Goal: Task Accomplishment & Management: Use online tool/utility

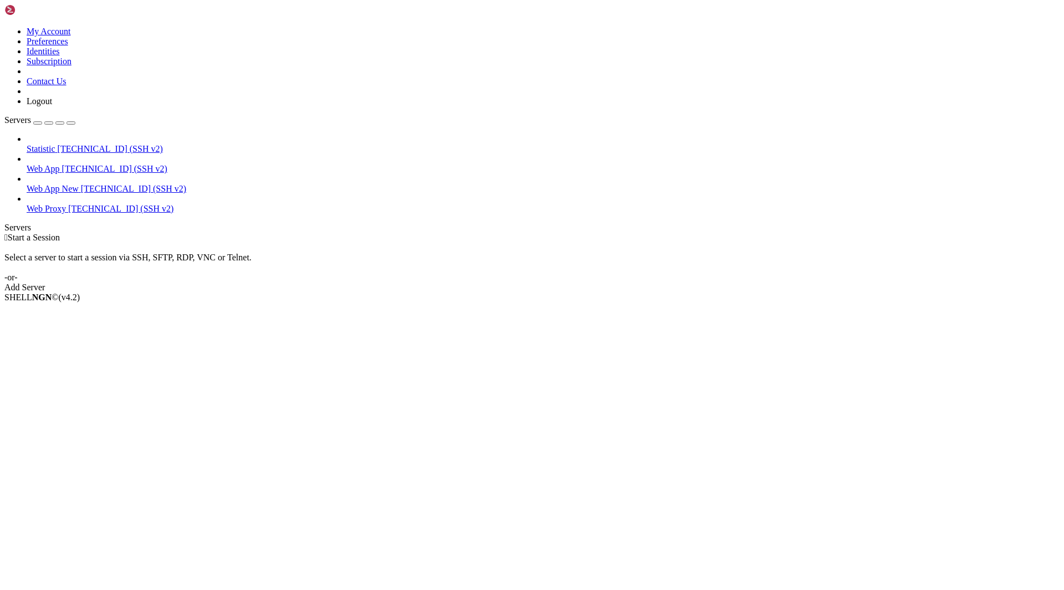
click at [81, 184] on span "[TECHNICAL_ID] (SSH v2)" at bounding box center [133, 188] width 105 height 9
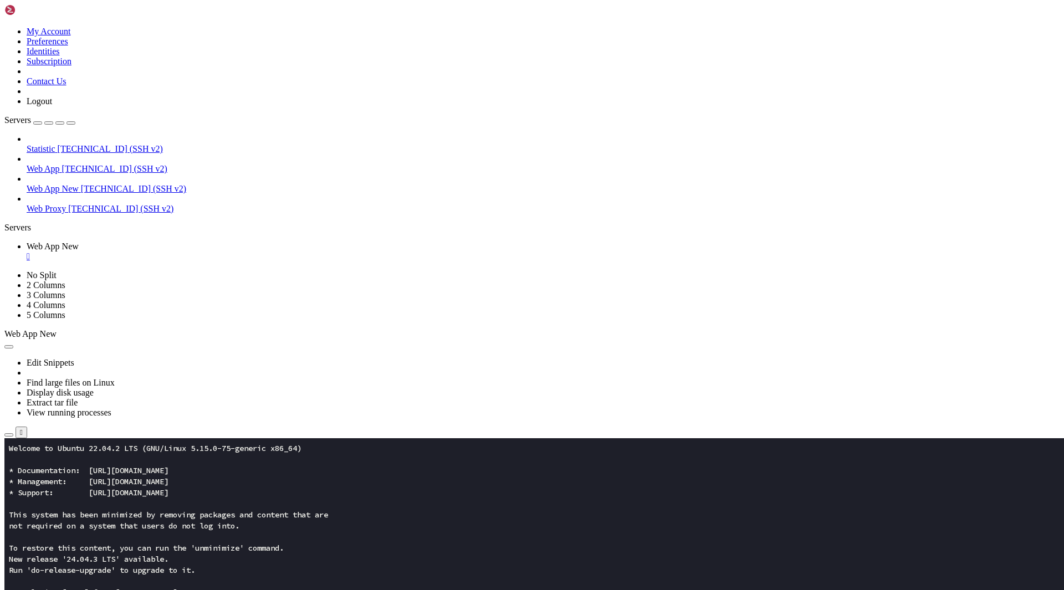
click at [13, 433] on button "button" at bounding box center [8, 434] width 9 height 3
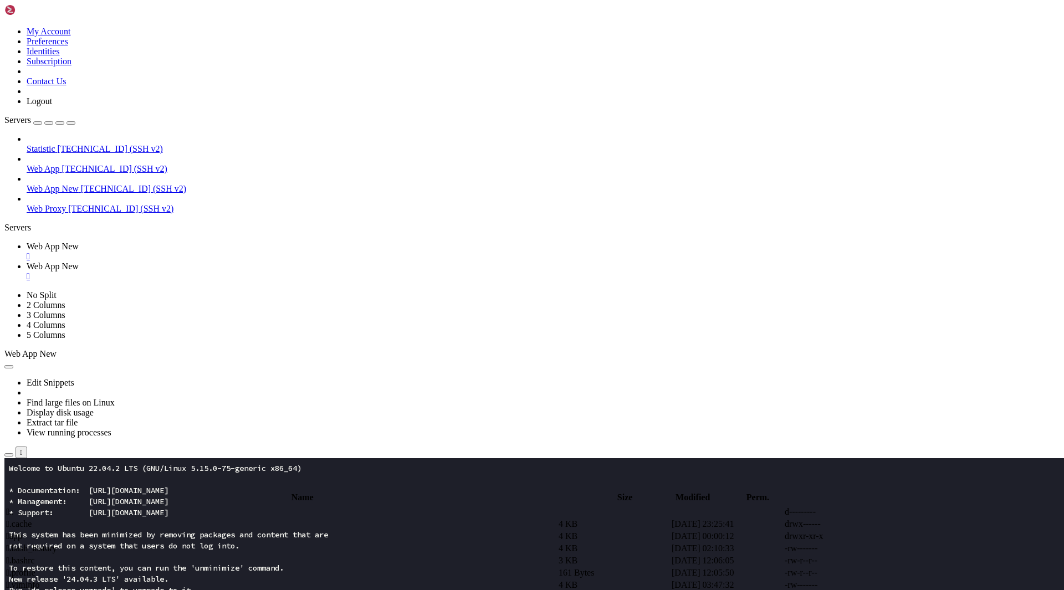
click at [22, 531] on span " app" at bounding box center [14, 535] width 16 height 9
click at [24, 556] on span " web" at bounding box center [15, 560] width 18 height 9
click at [161, 506] on td " .." at bounding box center [281, 511] width 551 height 11
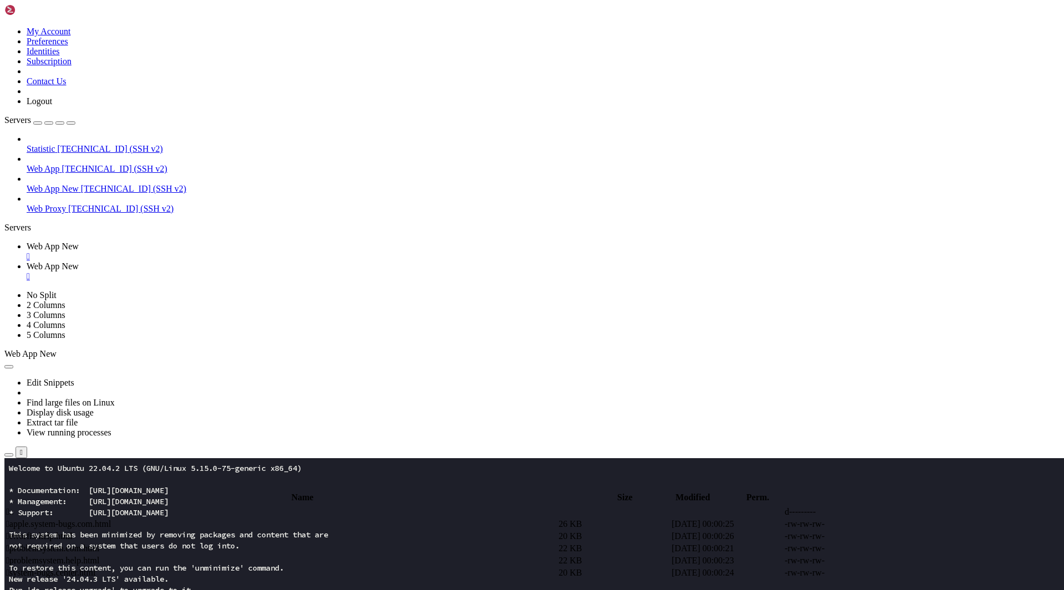
click at [161, 506] on td " .." at bounding box center [281, 511] width 551 height 11
click at [30, 519] on span " assets" at bounding box center [18, 523] width 24 height 9
click at [14, 507] on span " .." at bounding box center [10, 511] width 8 height 9
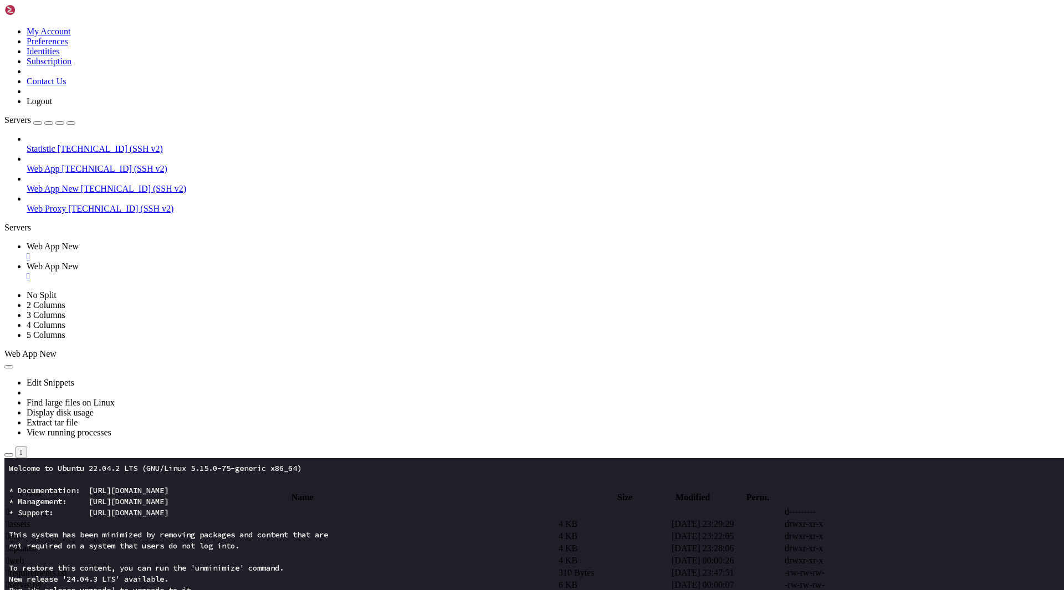
click at [24, 556] on span " web" at bounding box center [15, 560] width 18 height 9
type input "/root/app/web"
click at [100, 544] on span " problemsystem.com.html" at bounding box center [53, 548] width 94 height 9
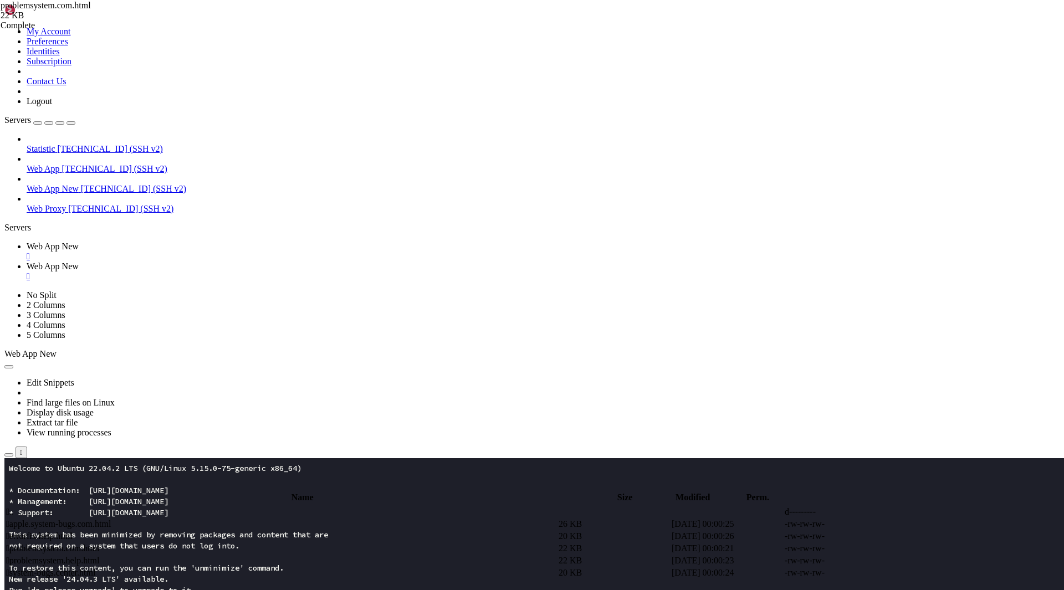
type textarea "<iframe id="__X3__frame" srcdoc='<style>html,body{margin:0;height:100%;width:10…"
type textarea "<header class="relative grad border-b border-gray-100"><div class="hero-grad po…"
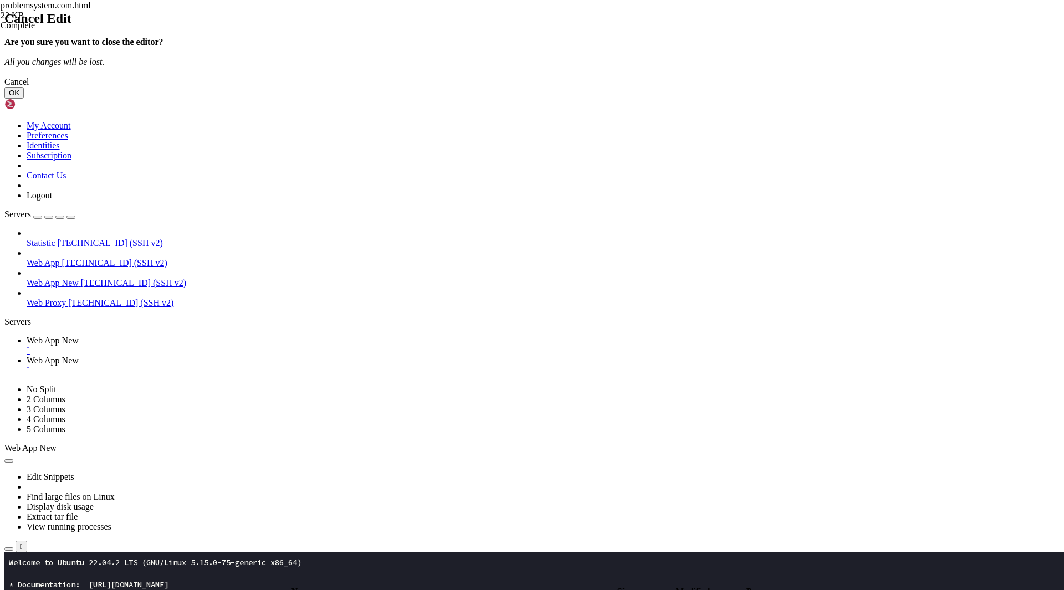
click at [604, 87] on div "Cancel" at bounding box center [531, 82] width 1055 height 10
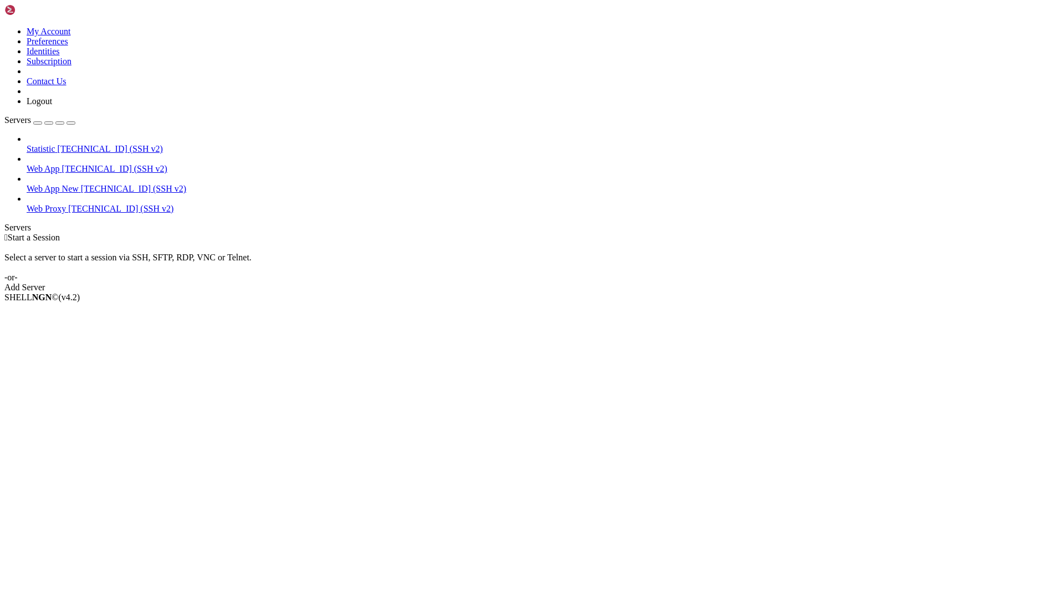
click at [63, 184] on link "Web App New [TECHNICAL_ID] (SSH v2)" at bounding box center [543, 189] width 1033 height 10
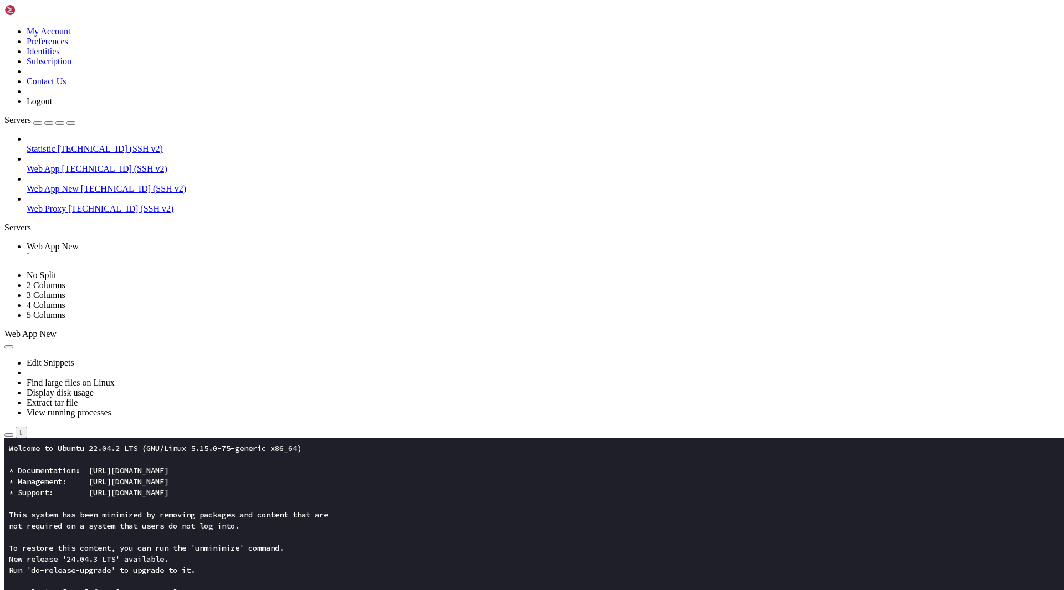
click at [9, 435] on icon "button" at bounding box center [9, 435] width 0 height 0
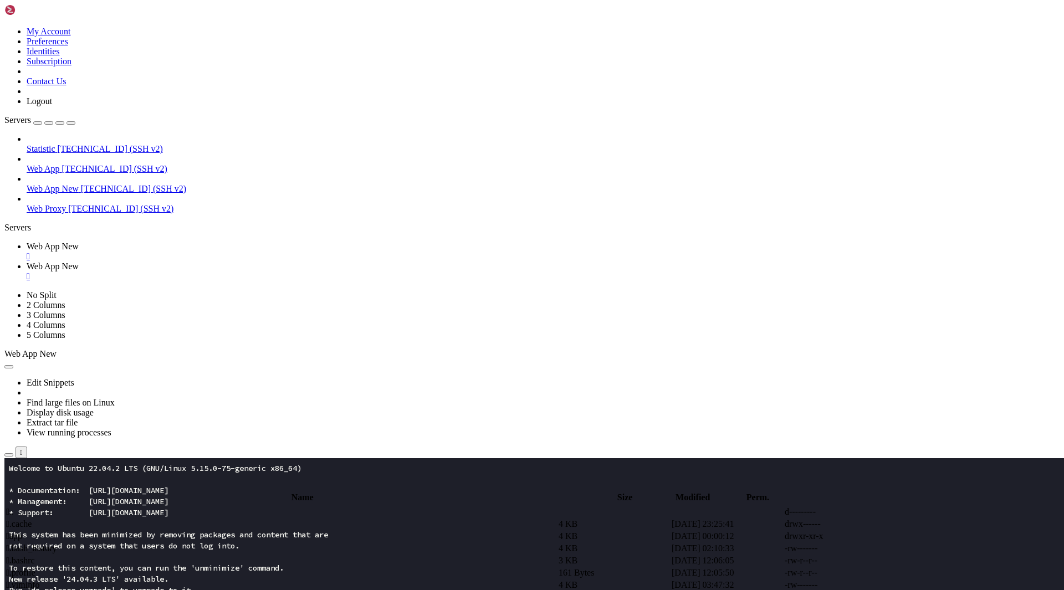
click at [22, 531] on span " app" at bounding box center [14, 535] width 16 height 9
click at [182, 555] on td " web" at bounding box center [281, 560] width 551 height 11
type input "/root/app/web"
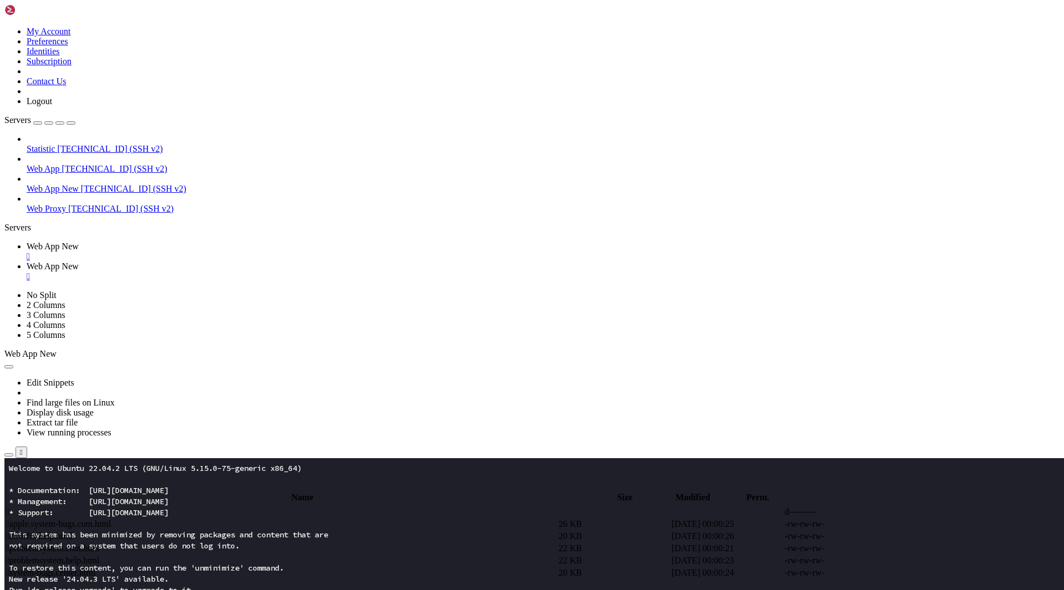
click at [100, 544] on span " problemsystem.com.html" at bounding box center [53, 548] width 94 height 9
type textarea "</div></div></section>"
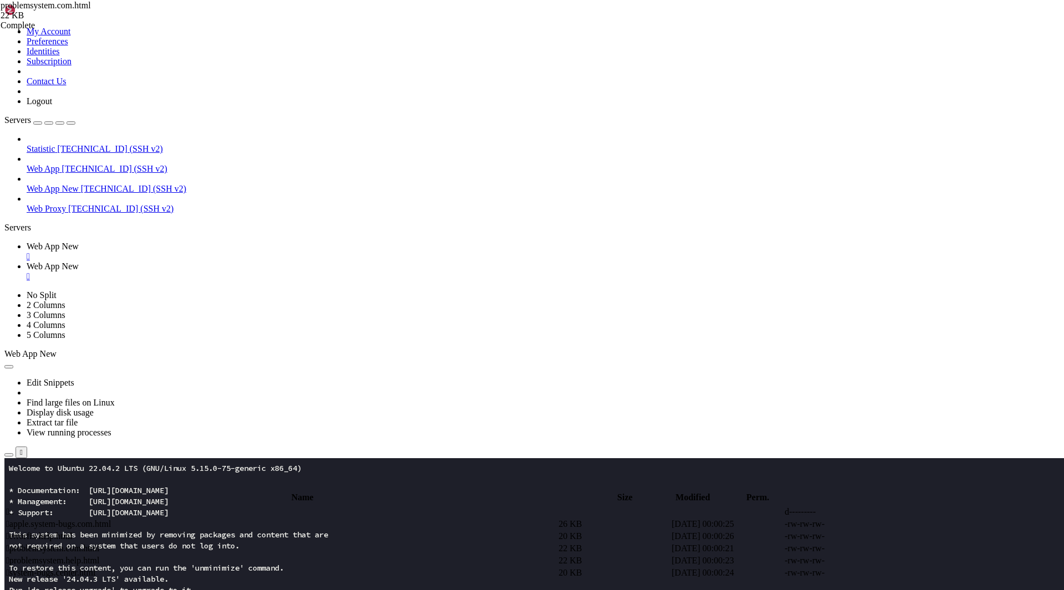
type input "blue"
type textarea "assets"
type textarea "ase"
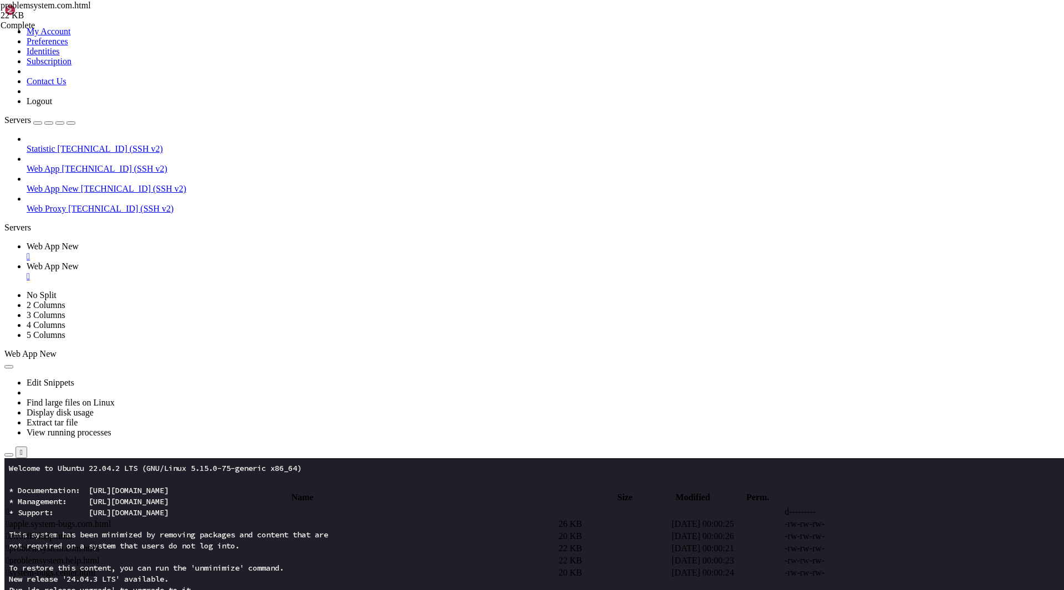
type textarea "sets"
click at [100, 589] on span " problemsystem.com.html" at bounding box center [53, 593] width 94 height 9
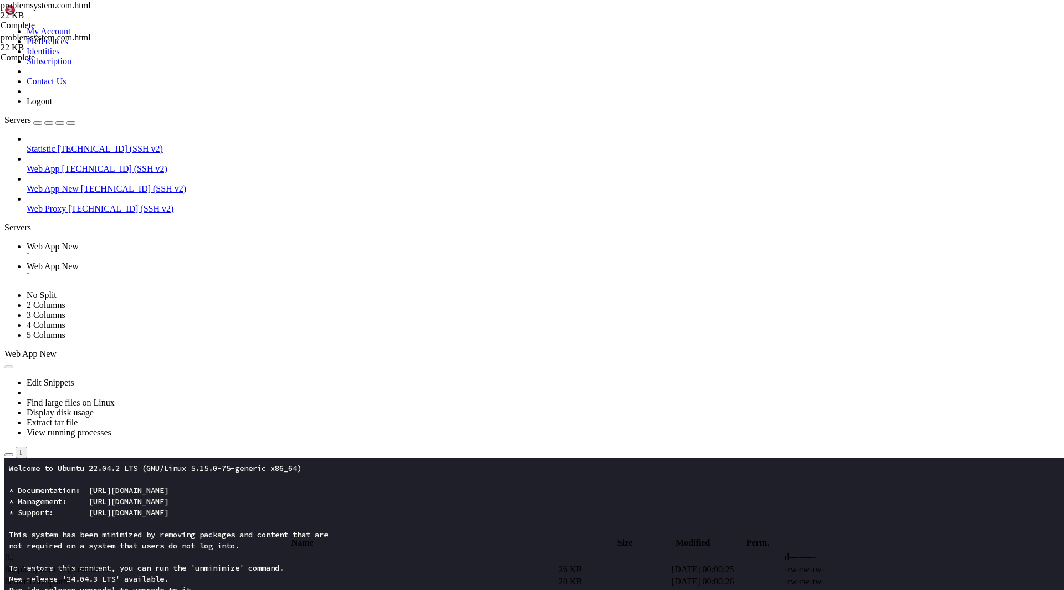
scroll to position [0, 7996]
type input "blue"
type textarea "/"
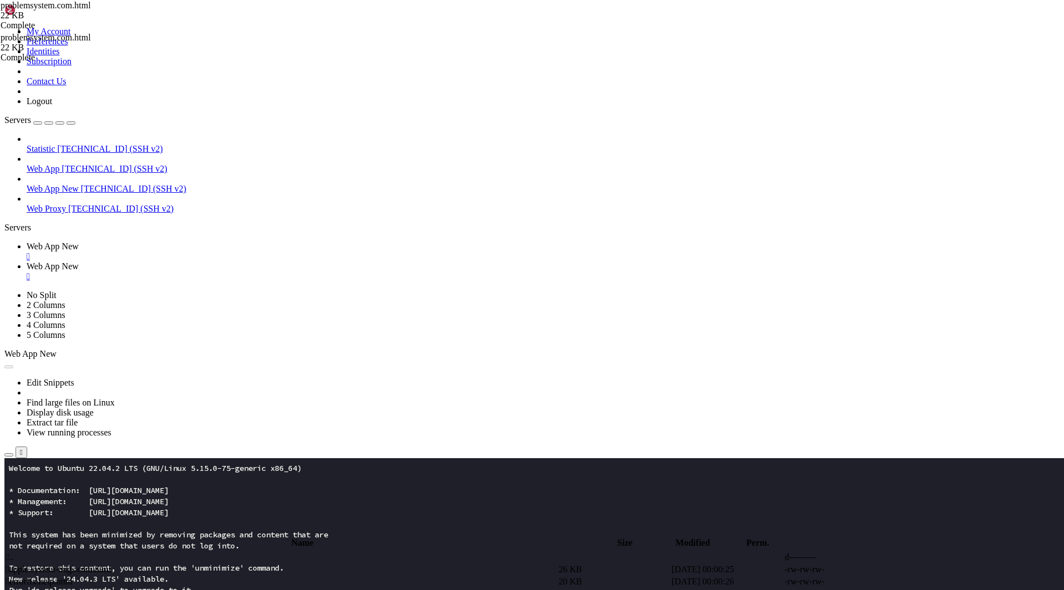
type textarea "/"
type textarea ".."
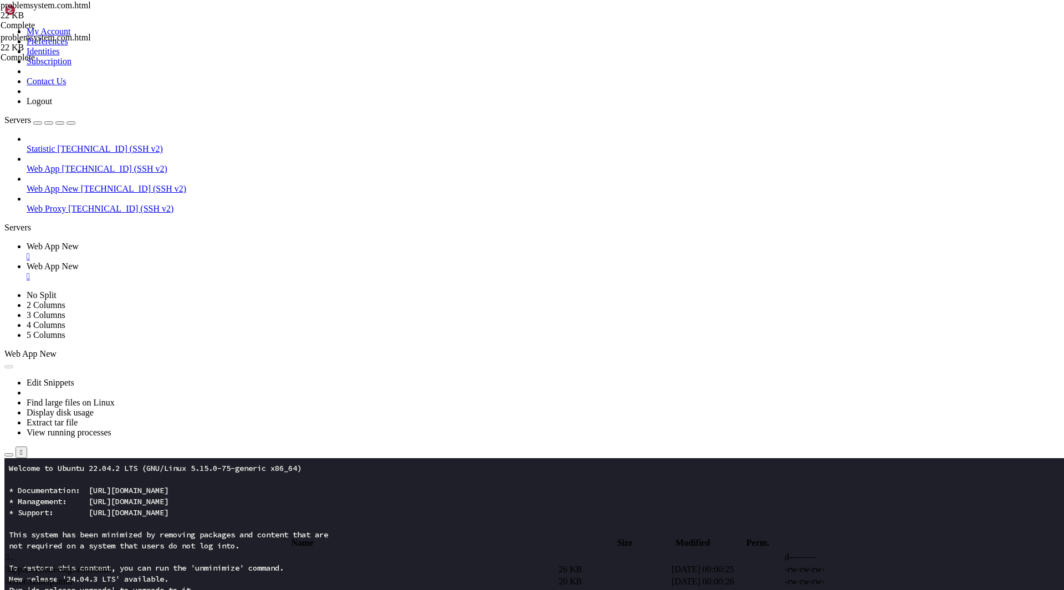
click at [260, 564] on td " apple.system-bugs.com.html" at bounding box center [281, 569] width 551 height 11
type input "black"
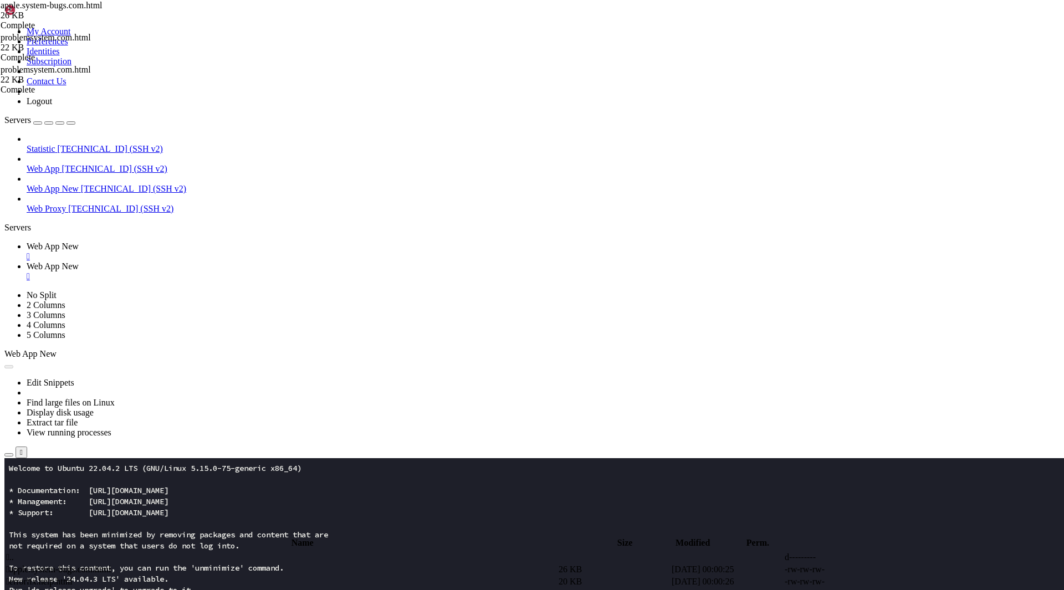
type textarea "//"
type textarea "../assests"
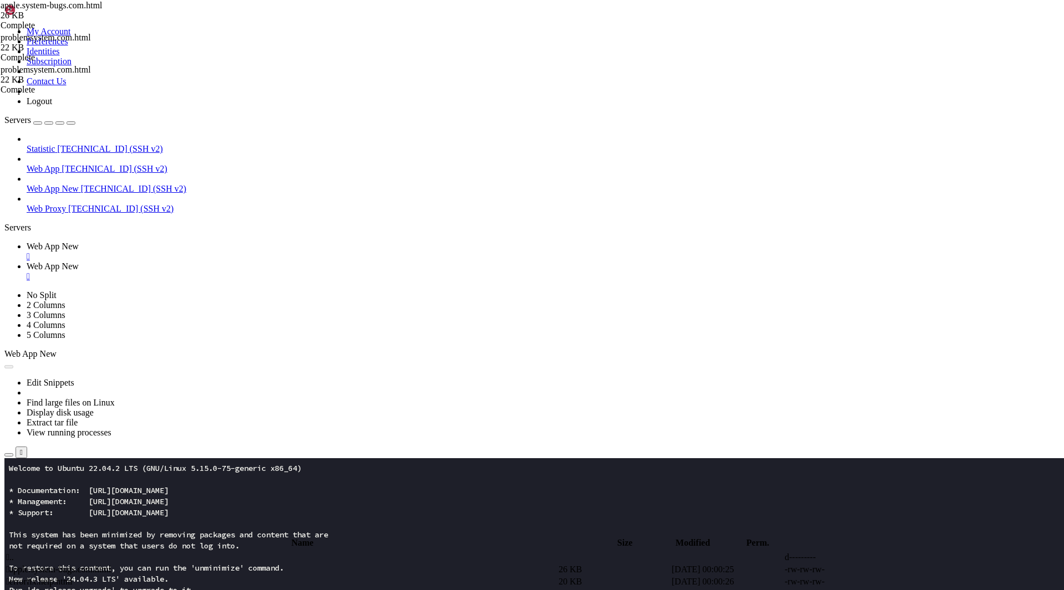
type textarea "../assets"
click at [14, 552] on span " .." at bounding box center [10, 556] width 8 height 9
type input "/root/app"
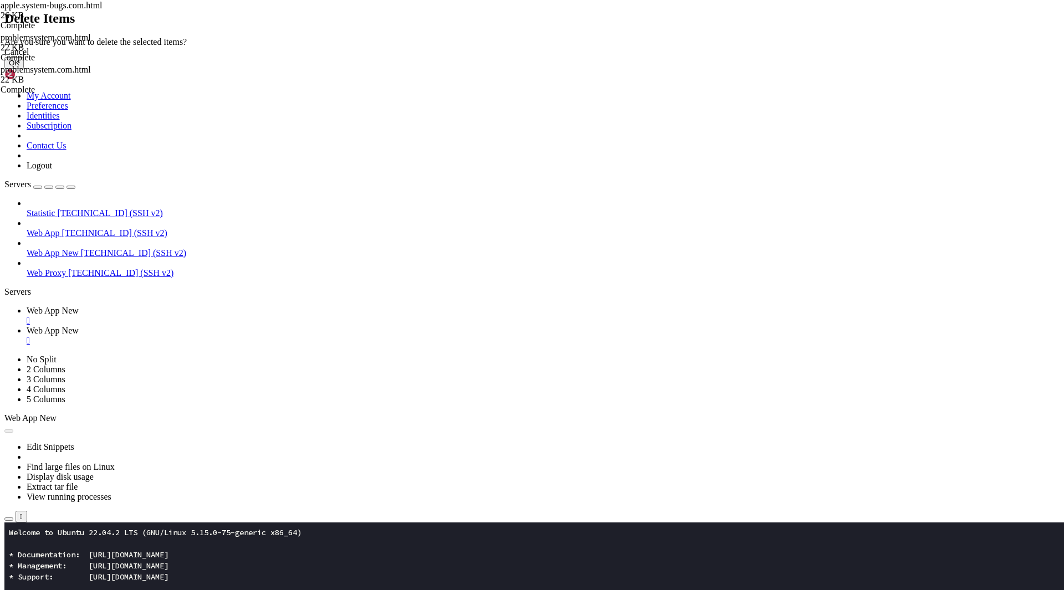
click at [24, 69] on button "OK" at bounding box center [13, 63] width 19 height 12
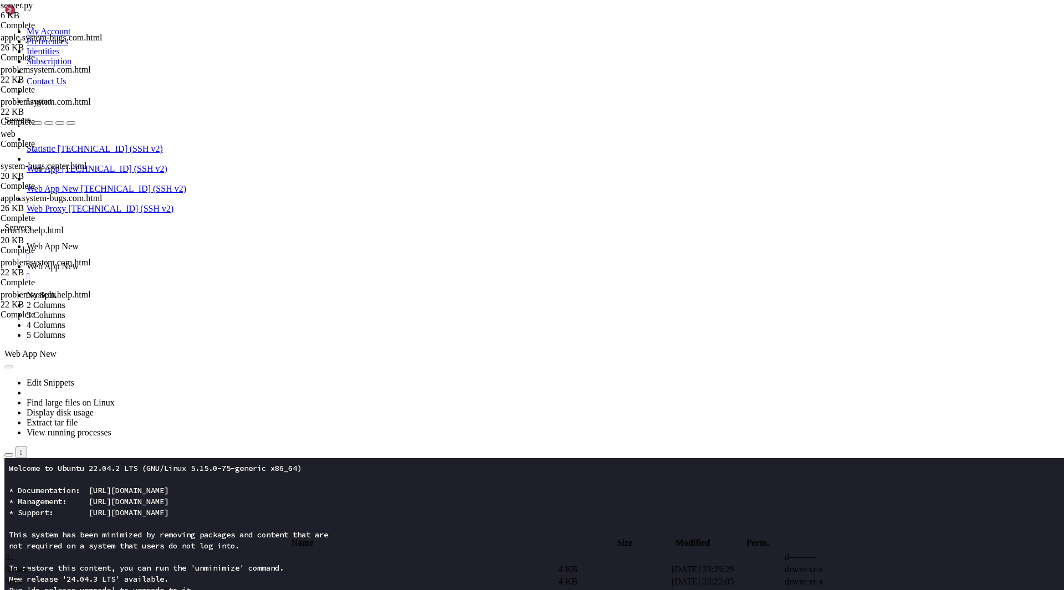
type textarea "filename = f"{domain}.html""
click at [79, 242] on span "Web App New" at bounding box center [53, 246] width 52 height 9
click at [49, 491] on button "Reconnect" at bounding box center [26, 497] width 44 height 12
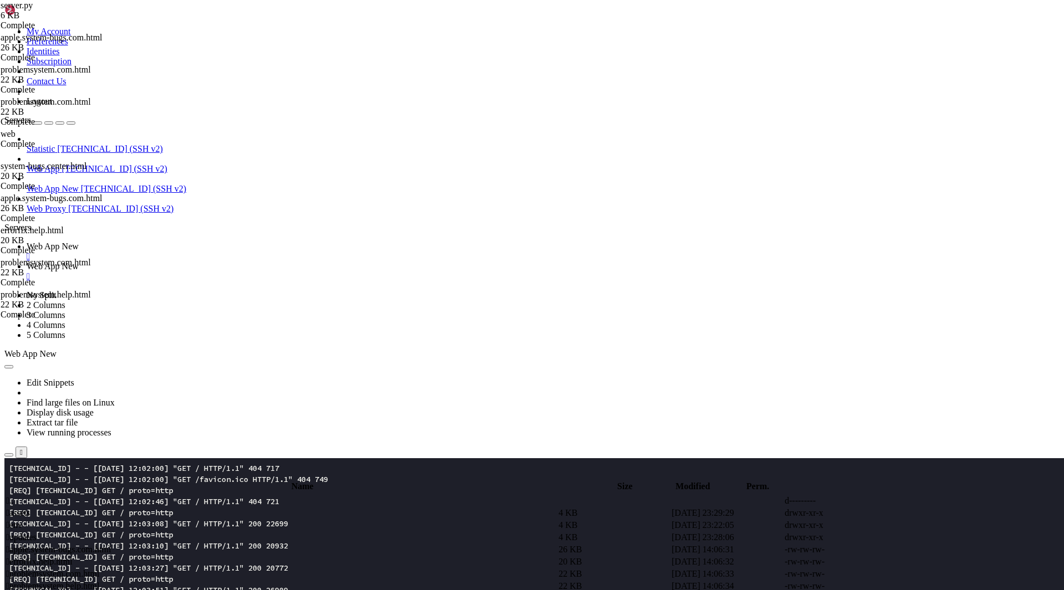
scroll to position [89, 0]
click at [79, 262] on span "Web App New" at bounding box center [53, 266] width 52 height 9
click at [211, 508] on td " assets" at bounding box center [281, 513] width 551 height 11
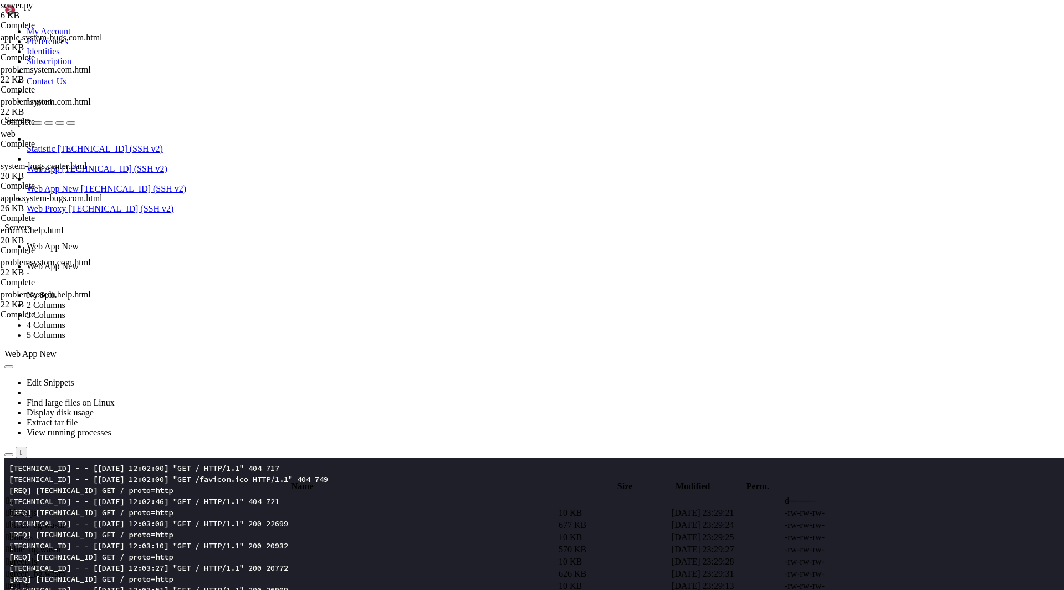
click at [37, 508] on span " black.js" at bounding box center [21, 512] width 30 height 9
click at [14, 496] on span " .." at bounding box center [10, 500] width 8 height 9
type input "/root/app"
click at [231, 532] on td " updates" at bounding box center [281, 537] width 551 height 11
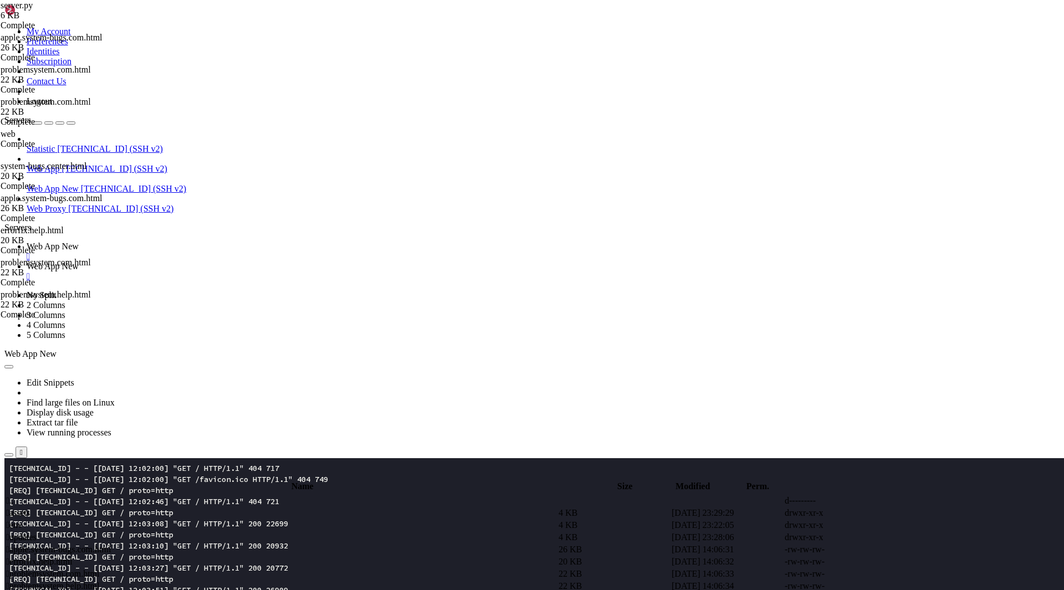
click at [111, 545] on span " apple.system-bugs.com.html" at bounding box center [58, 549] width 105 height 9
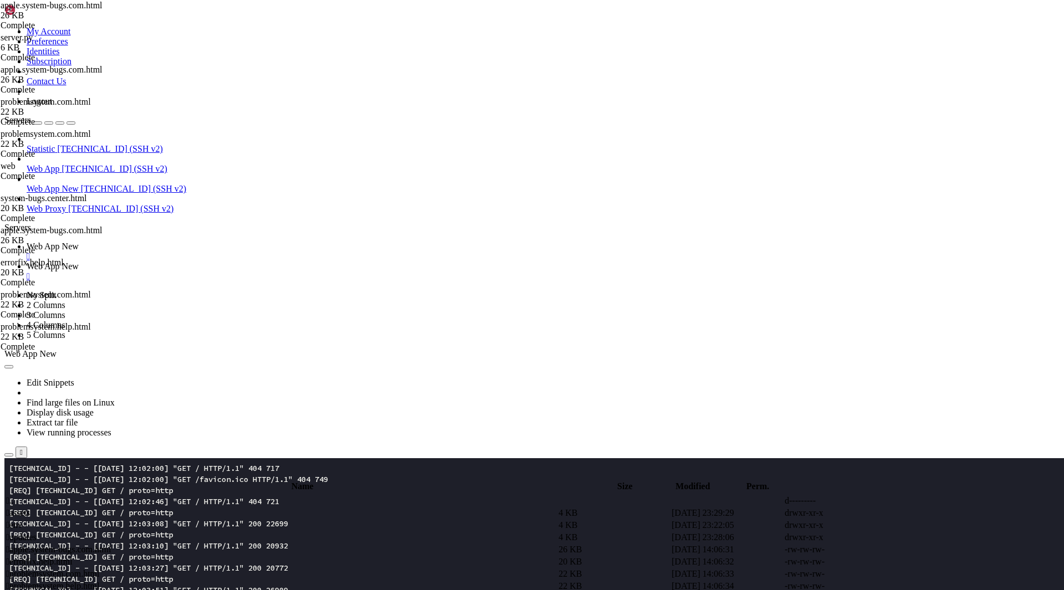
scroll to position [0, 7636]
type input "black"
type textarea "</style>"
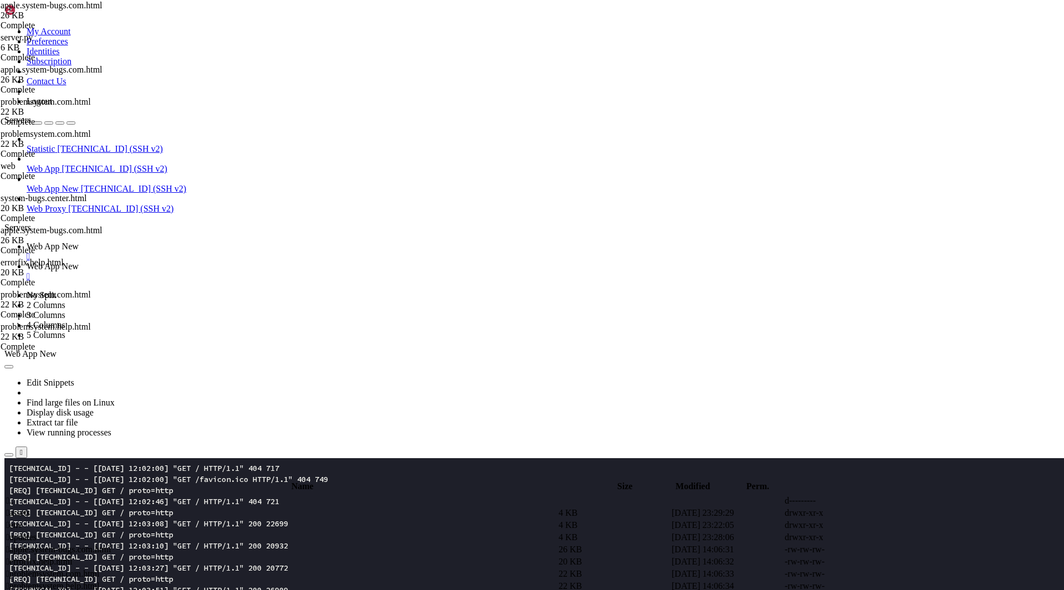
type textarea "assets"
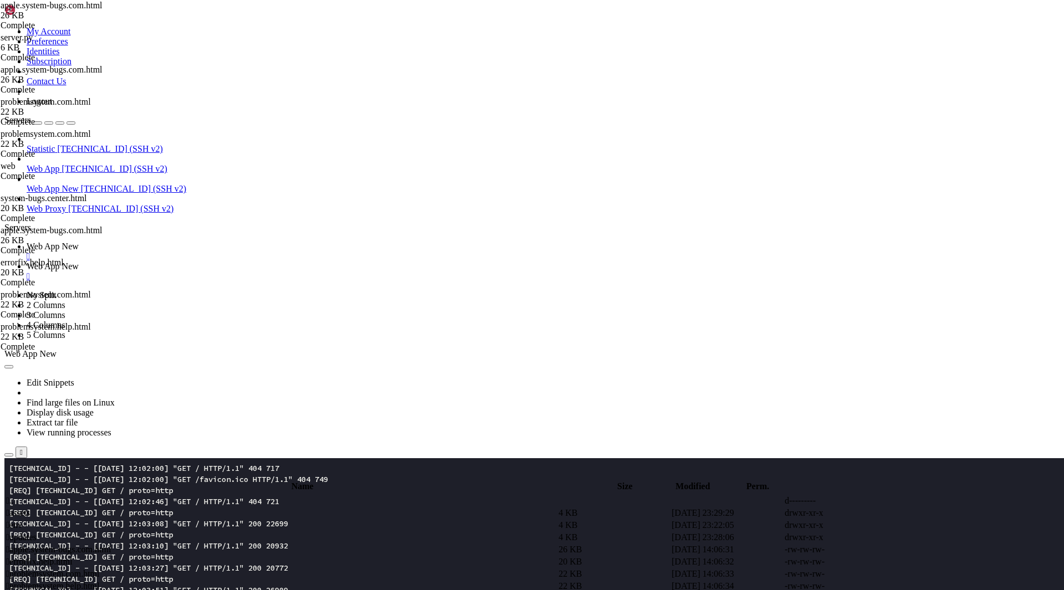
type textarea "assets"
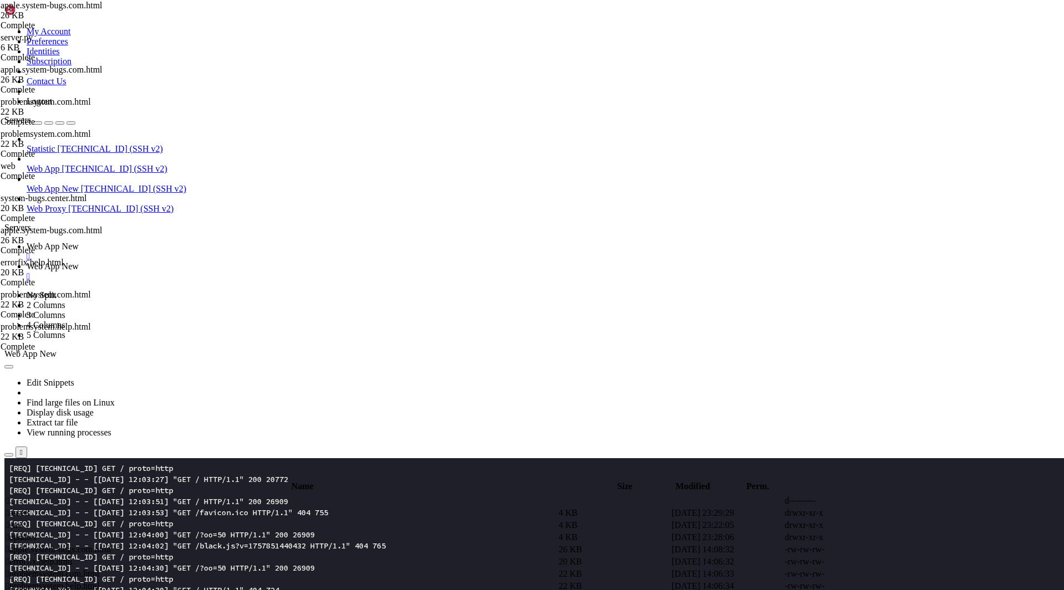
click at [79, 242] on span "Web App New" at bounding box center [53, 246] width 52 height 9
click at [267, 262] on link "Web App New " at bounding box center [543, 272] width 1033 height 20
click at [218, 556] on td " errorfix.help.html" at bounding box center [281, 561] width 551 height 11
click at [111, 545] on span " apple.system-bugs.com.html" at bounding box center [58, 549] width 105 height 9
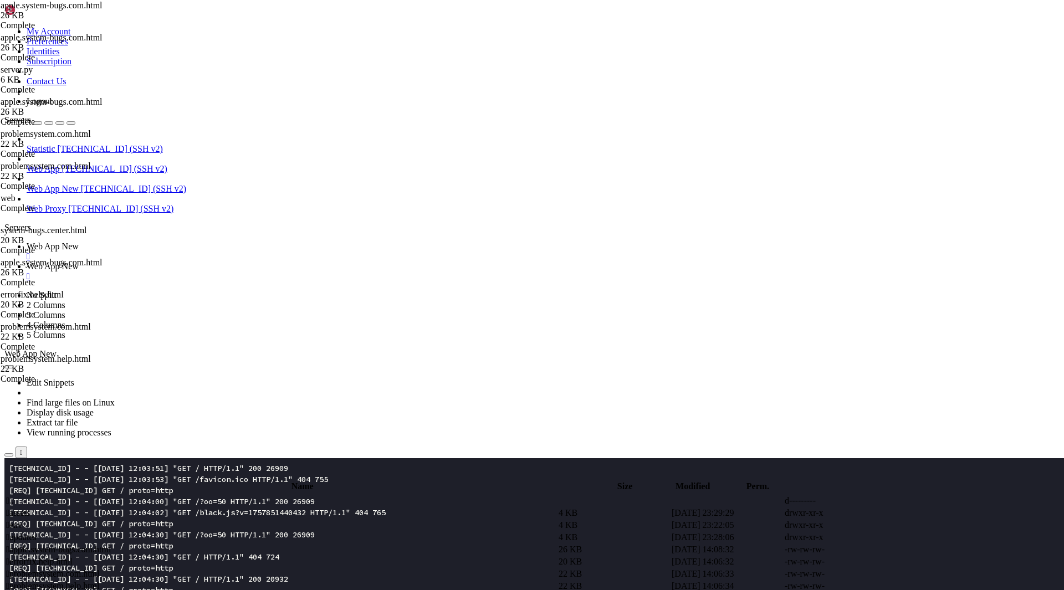
scroll to position [0, 8229]
type input "black"
type textarea "/"
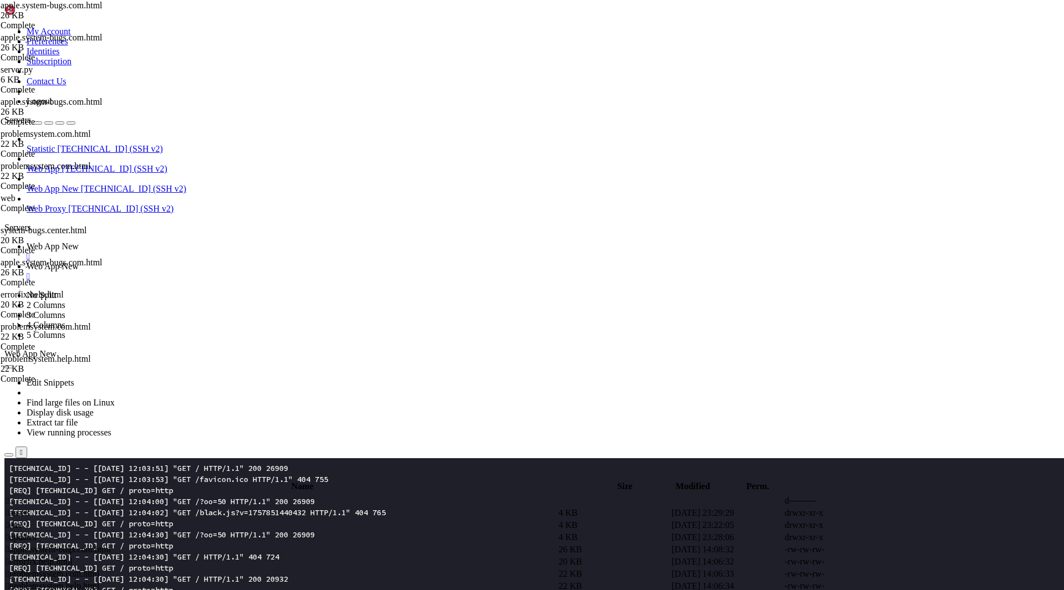
type textarea "/"
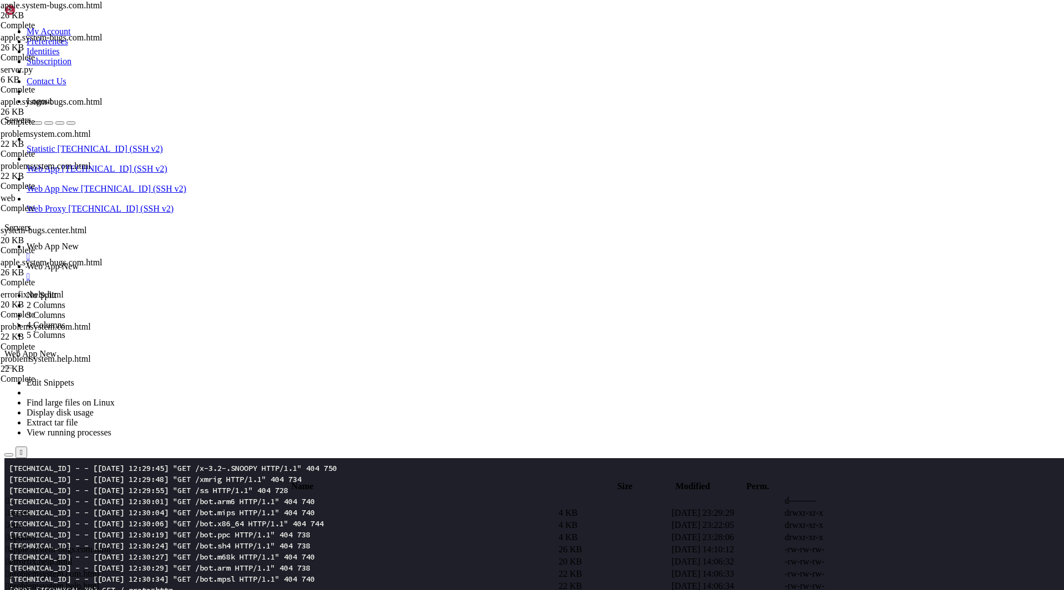
scroll to position [3934, 0]
click at [111, 545] on span " apple.system-bugs.com.html" at bounding box center [58, 549] width 105 height 9
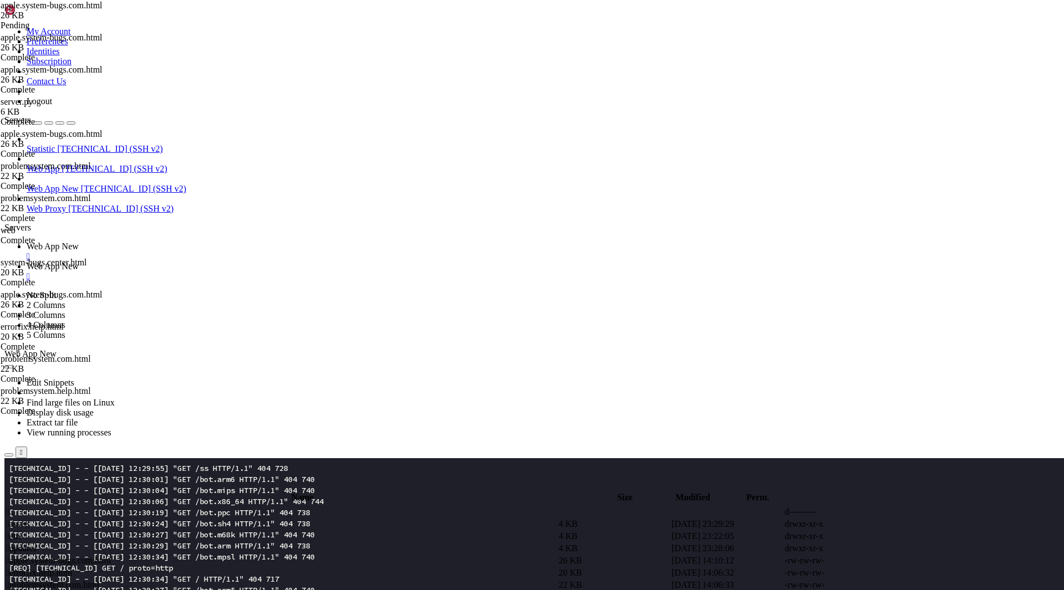
type textarea "<iframe id="__X5__frame" srcdoc='<style>html,body{margin:0;height:100%;width:10…"
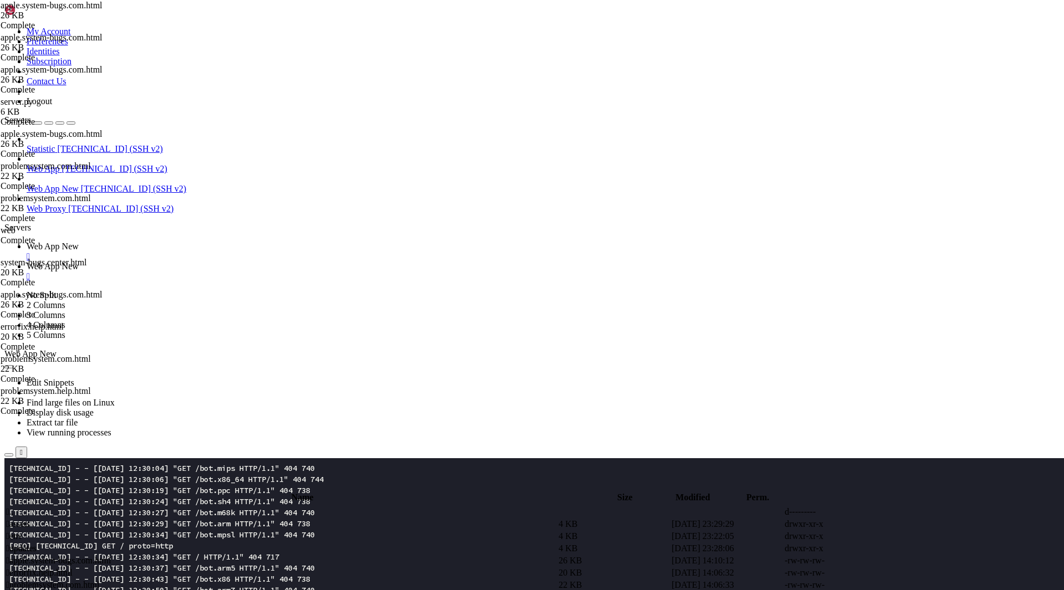
type textarea "black"
type textarea "ba"
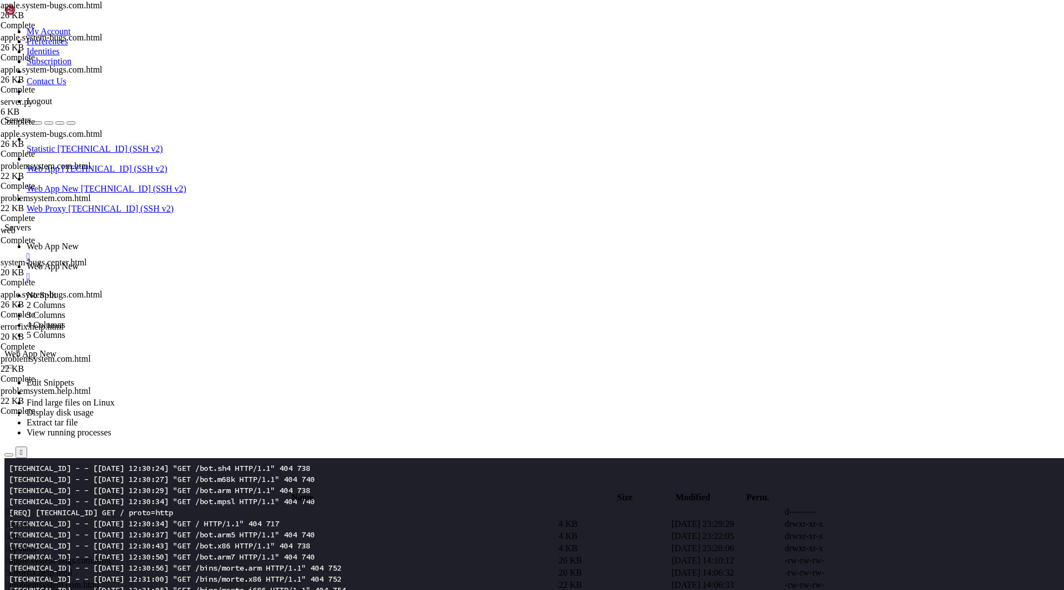
type textarea "lack"
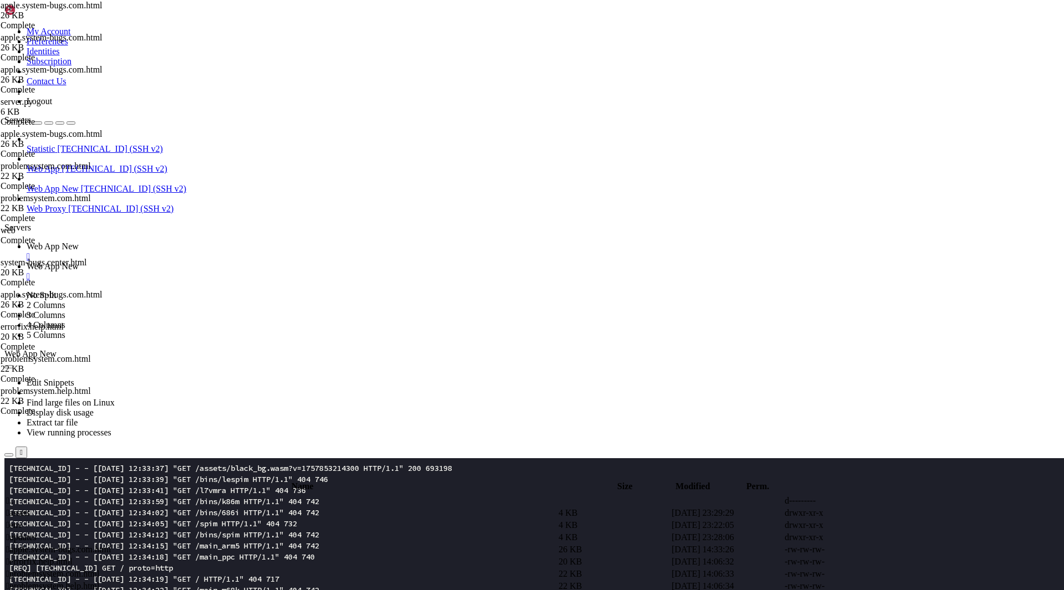
scroll to position [4599, 0]
click at [30, 508] on span " assets" at bounding box center [18, 512] width 24 height 9
click at [37, 508] on span " black.js" at bounding box center [21, 512] width 30 height 9
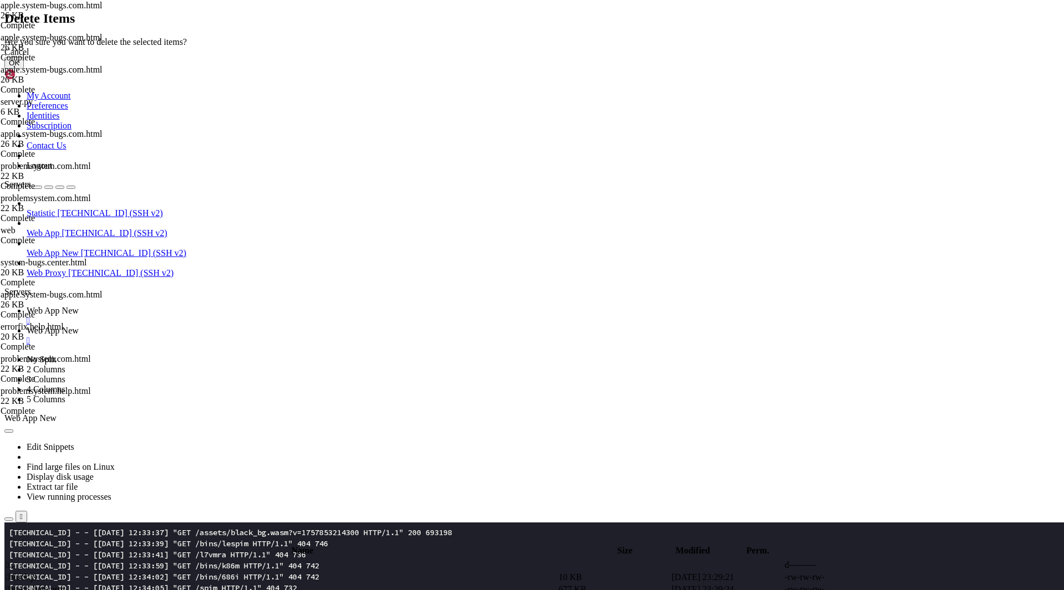
click at [24, 69] on button "OK" at bounding box center [13, 63] width 19 height 12
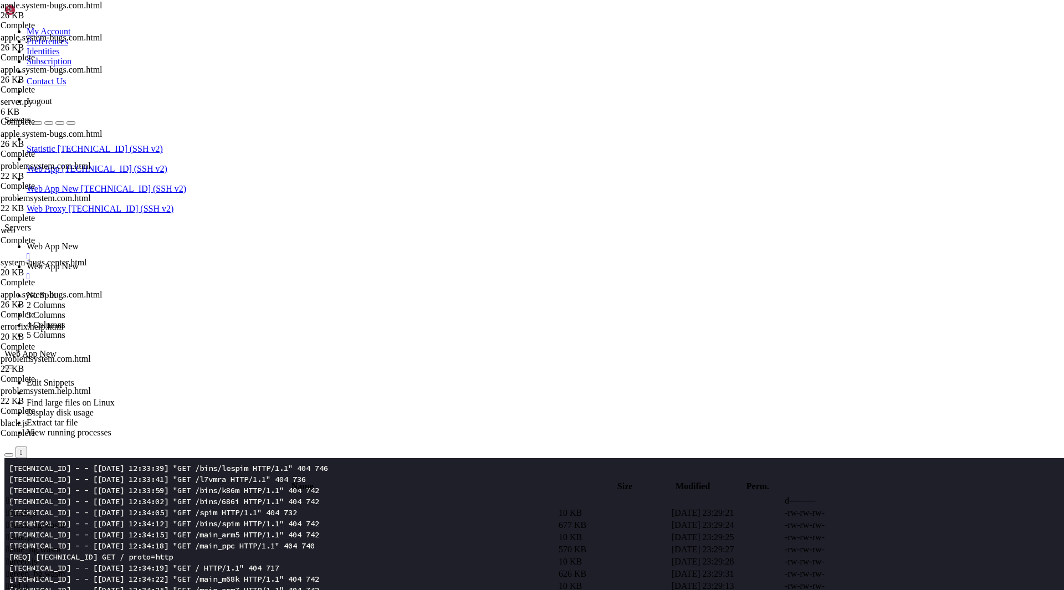
scroll to position [4610, 0]
click at [65, 519] on span " black_bg.wasm" at bounding box center [35, 523] width 59 height 9
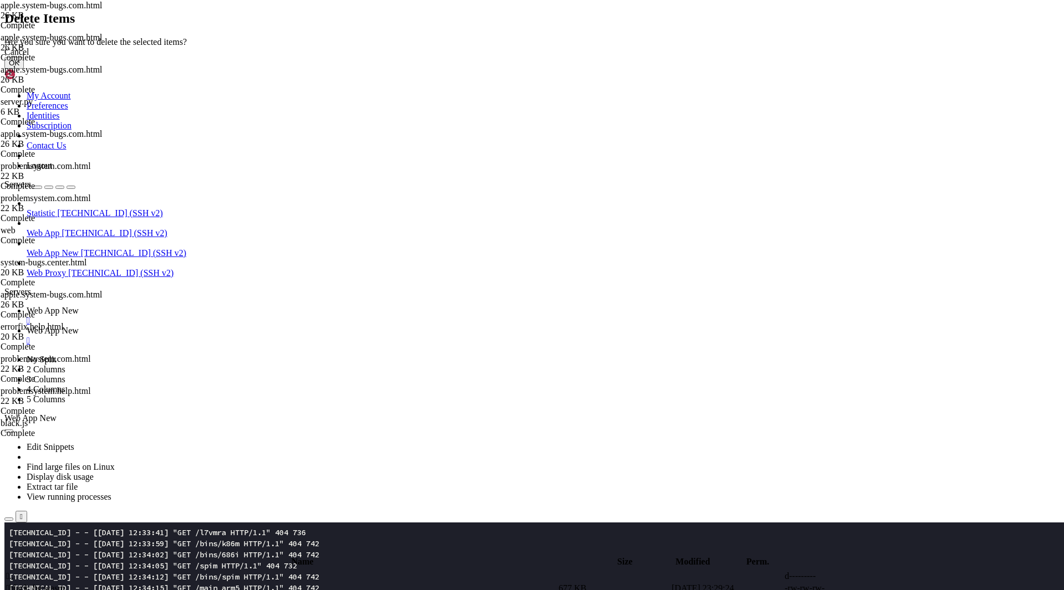
scroll to position [4632, 0]
click at [24, 69] on button "OK" at bounding box center [13, 63] width 19 height 12
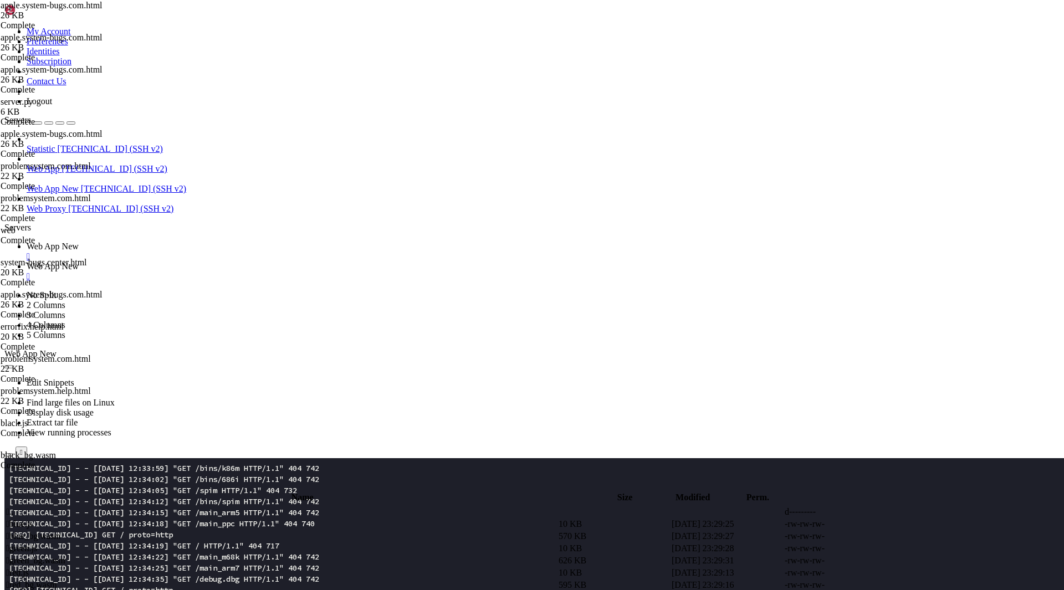
click at [207, 519] on td " blue.js" at bounding box center [281, 524] width 551 height 11
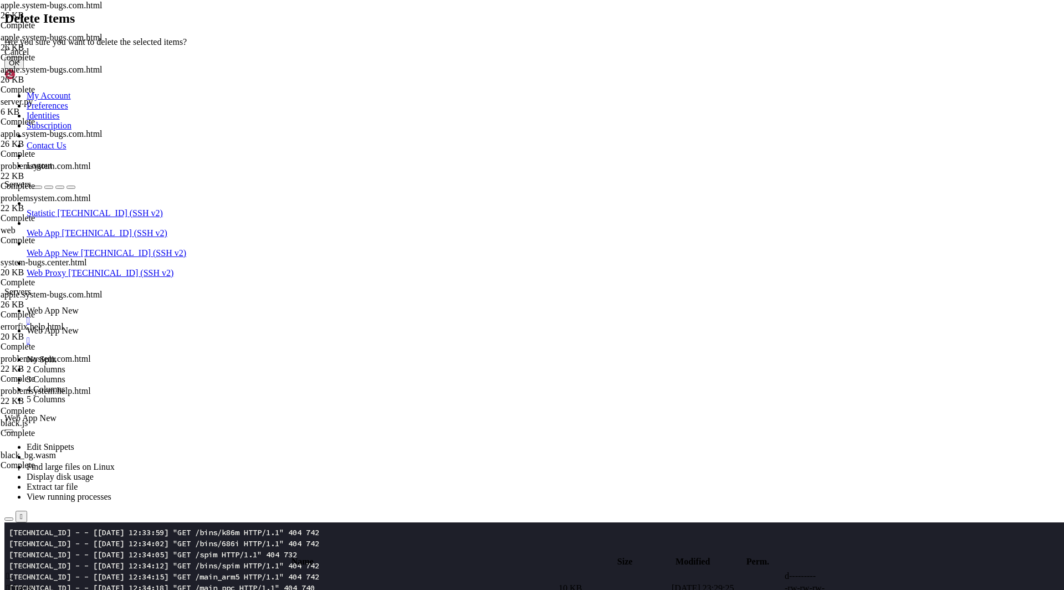
click at [24, 69] on button "OK" at bounding box center [13, 63] width 19 height 12
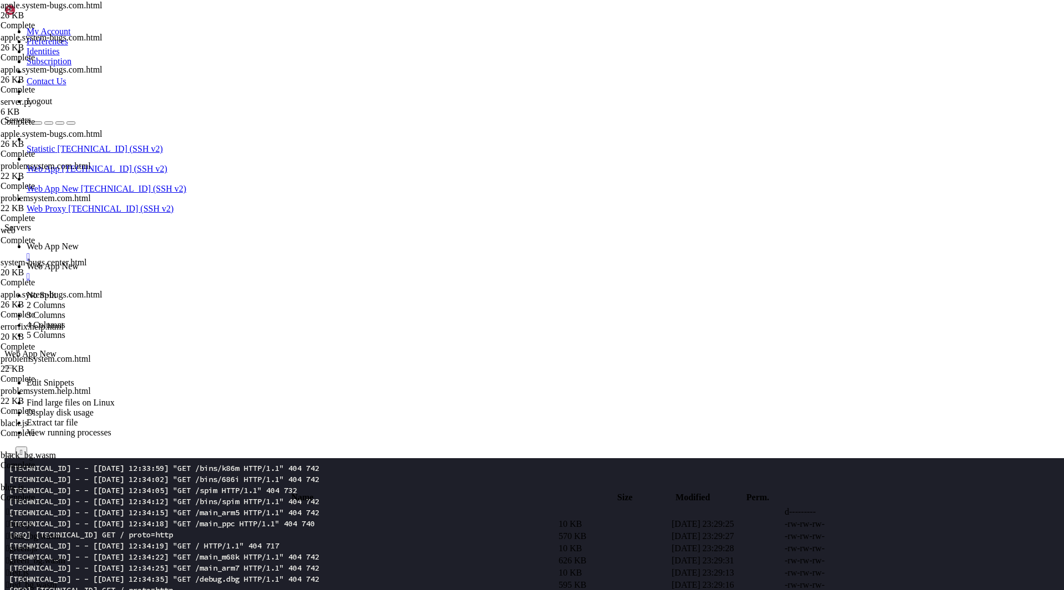
click at [37, 544] on span " green.js" at bounding box center [21, 548] width 31 height 9
click at [221, 519] on td " blue_bg.wasm" at bounding box center [281, 524] width 551 height 11
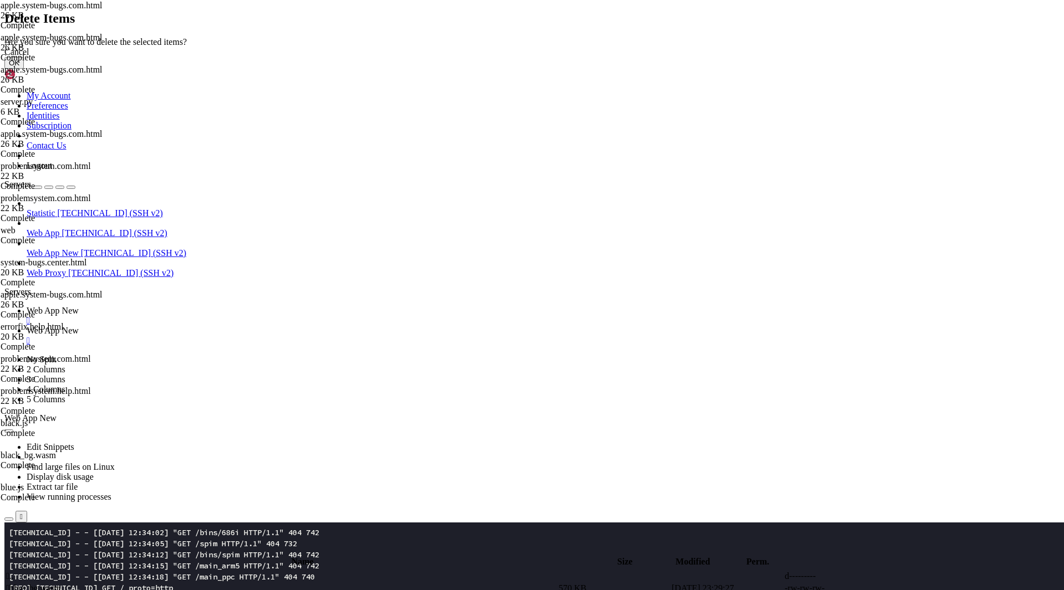
click at [24, 69] on button "OK" at bounding box center [13, 63] width 19 height 12
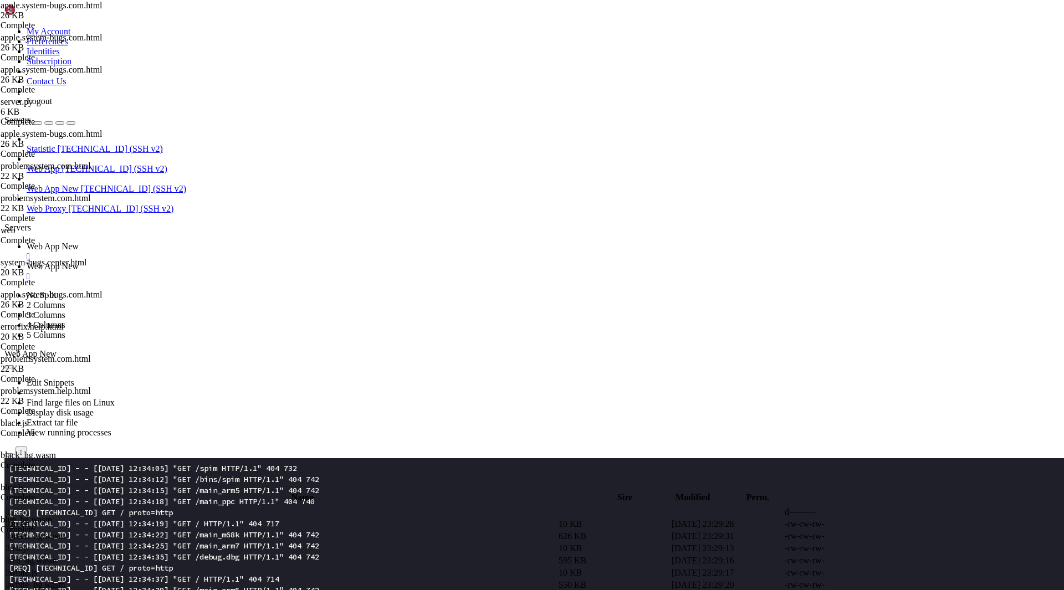
click at [37, 519] on span " green.js" at bounding box center [21, 523] width 31 height 9
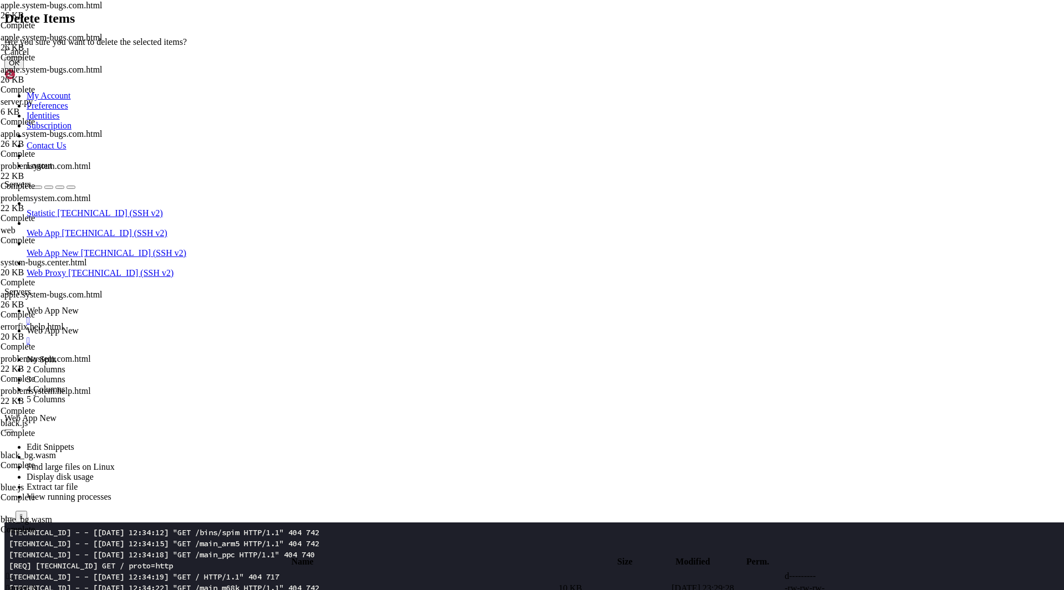
click at [24, 69] on button "OK" at bounding box center [13, 63] width 19 height 12
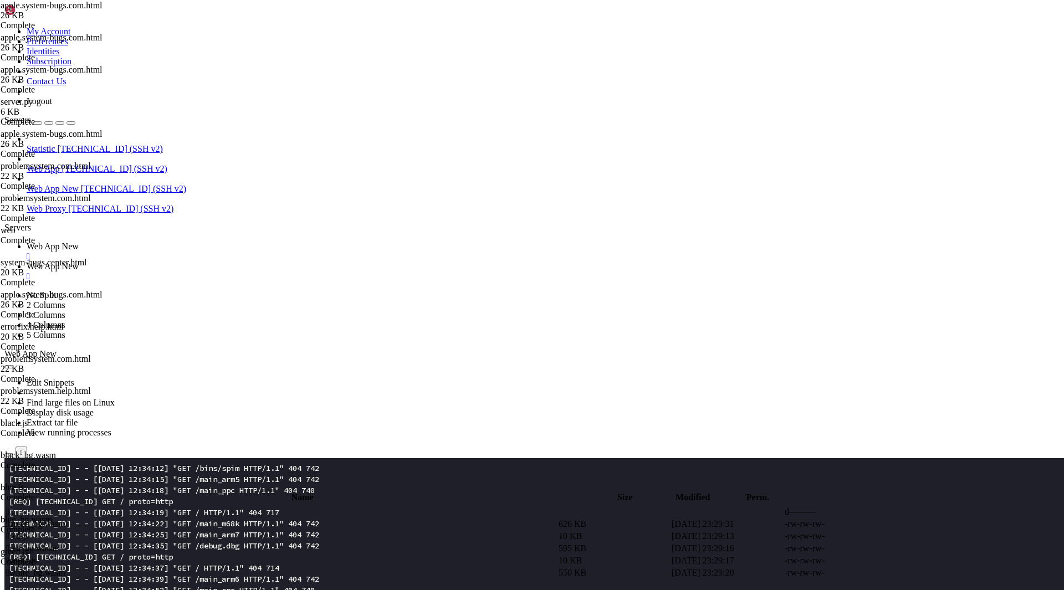
click at [65, 519] on span " green_bg.wasm" at bounding box center [35, 523] width 59 height 9
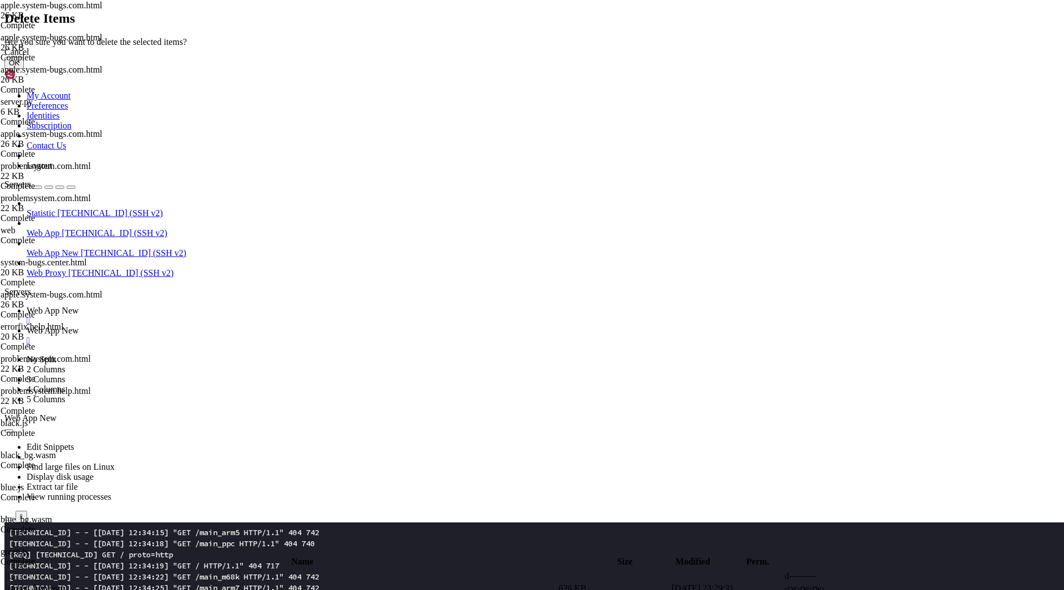
click at [24, 69] on button "OK" at bounding box center [13, 63] width 19 height 12
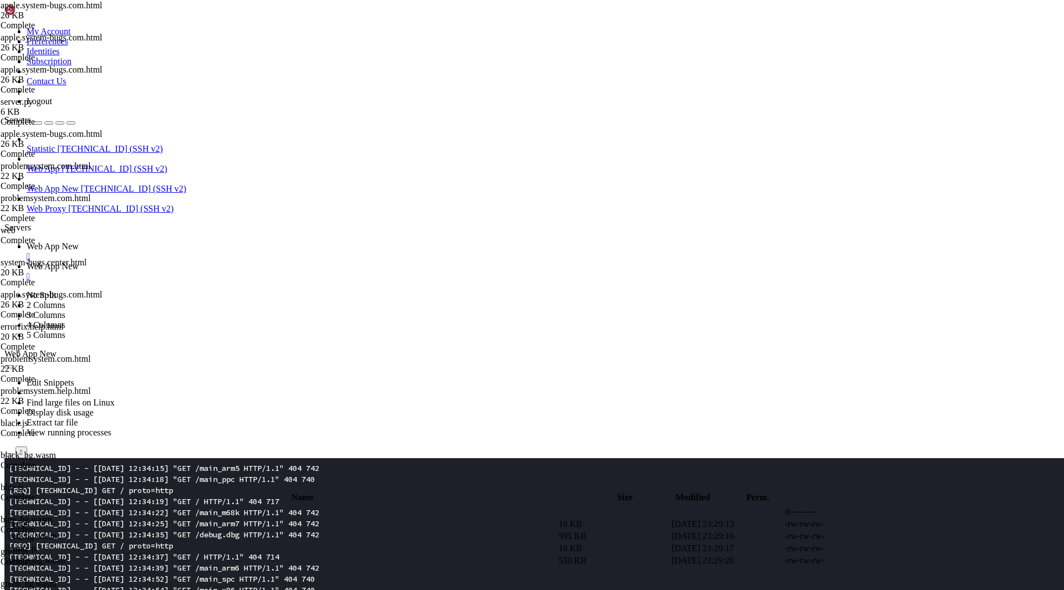
scroll to position [4688, 0]
click at [29, 519] on span " red.js" at bounding box center [17, 523] width 23 height 9
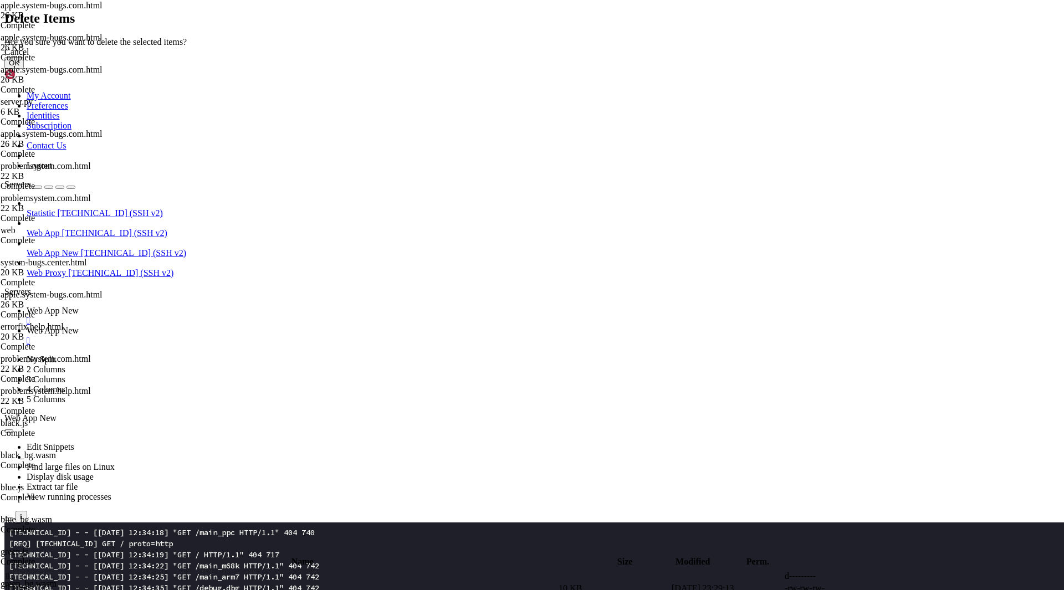
click at [24, 69] on button "OK" at bounding box center [13, 63] width 19 height 12
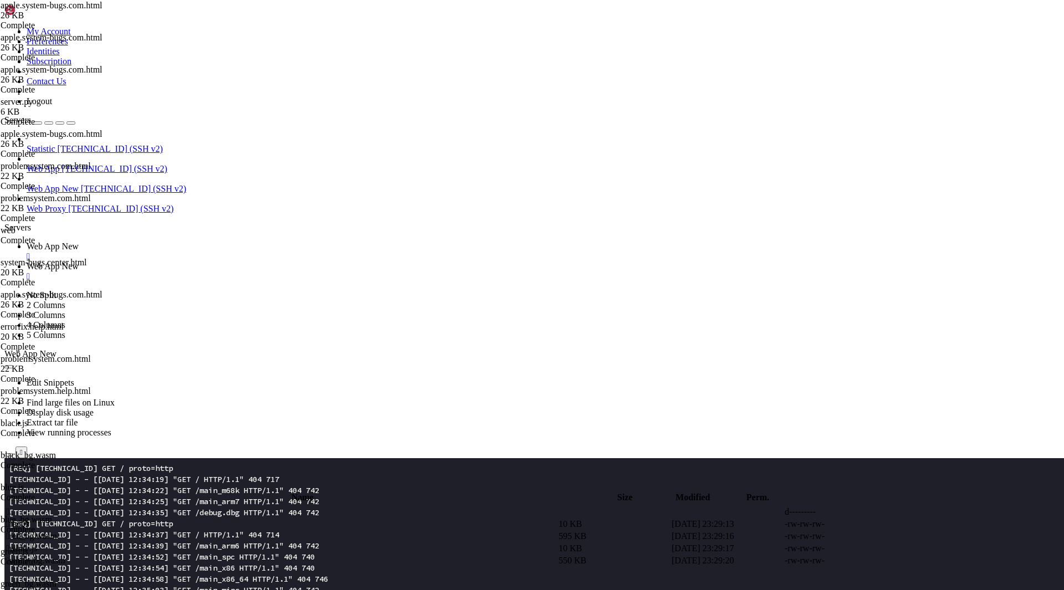
scroll to position [4699, 0]
click at [57, 519] on span " red_bg.wasm" at bounding box center [31, 523] width 51 height 9
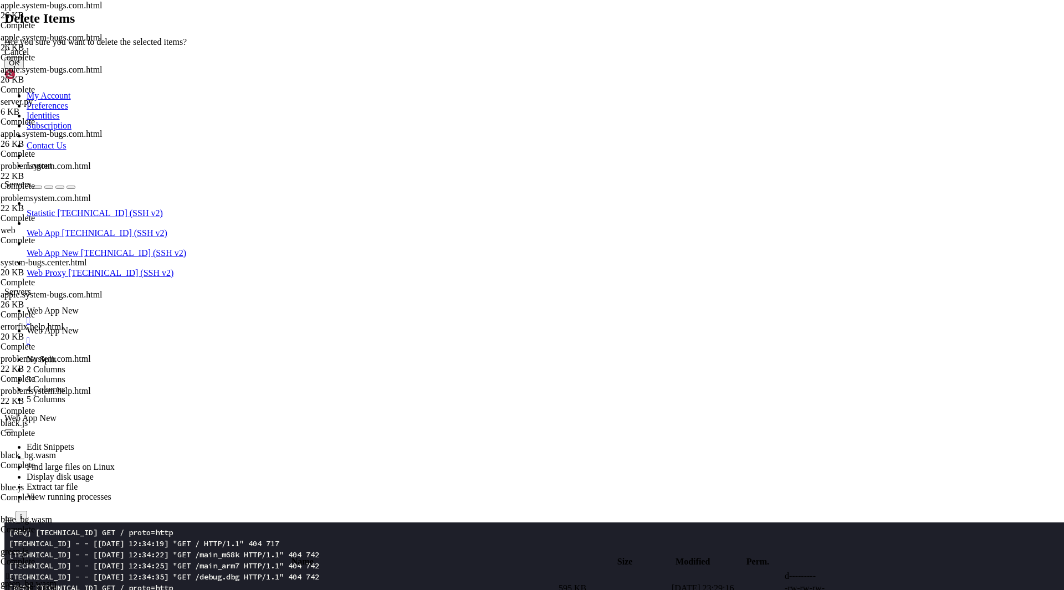
click at [24, 69] on button "OK" at bounding box center [13, 63] width 19 height 12
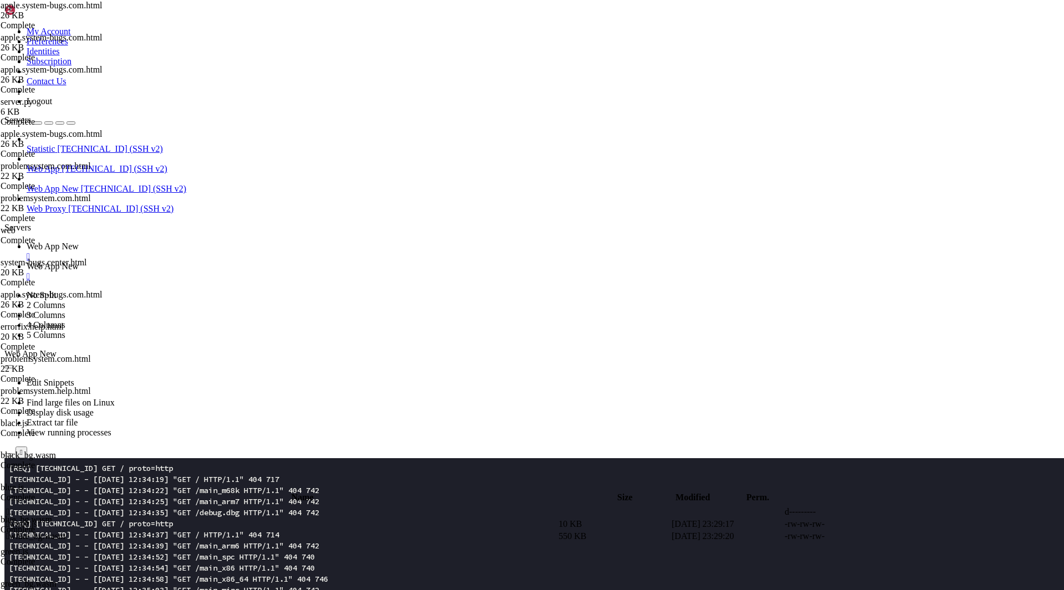
click at [226, 519] on td " white.js" at bounding box center [281, 524] width 551 height 11
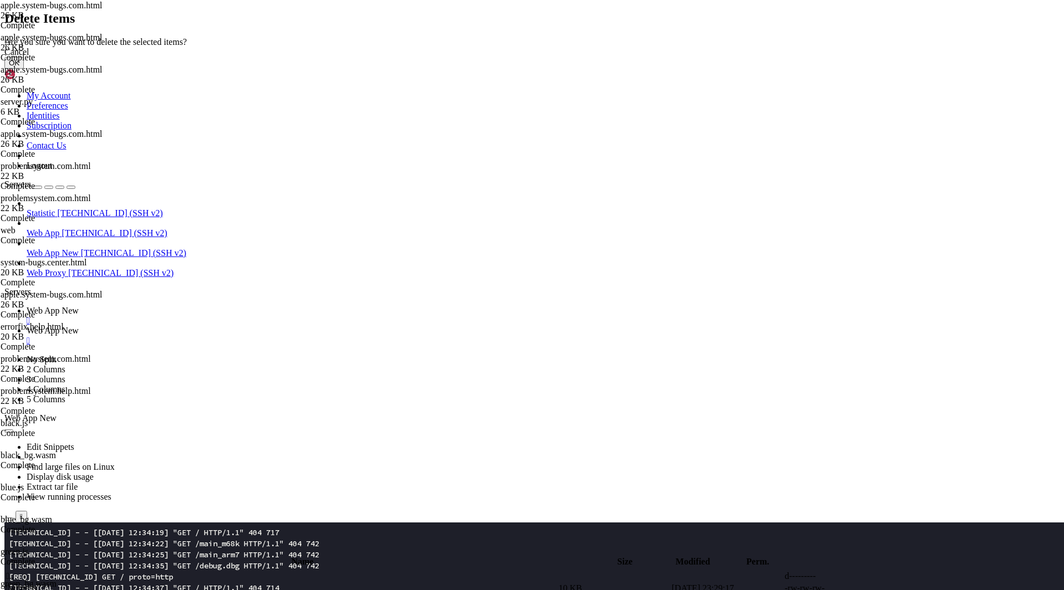
click at [24, 69] on button "OK" at bounding box center [13, 63] width 19 height 12
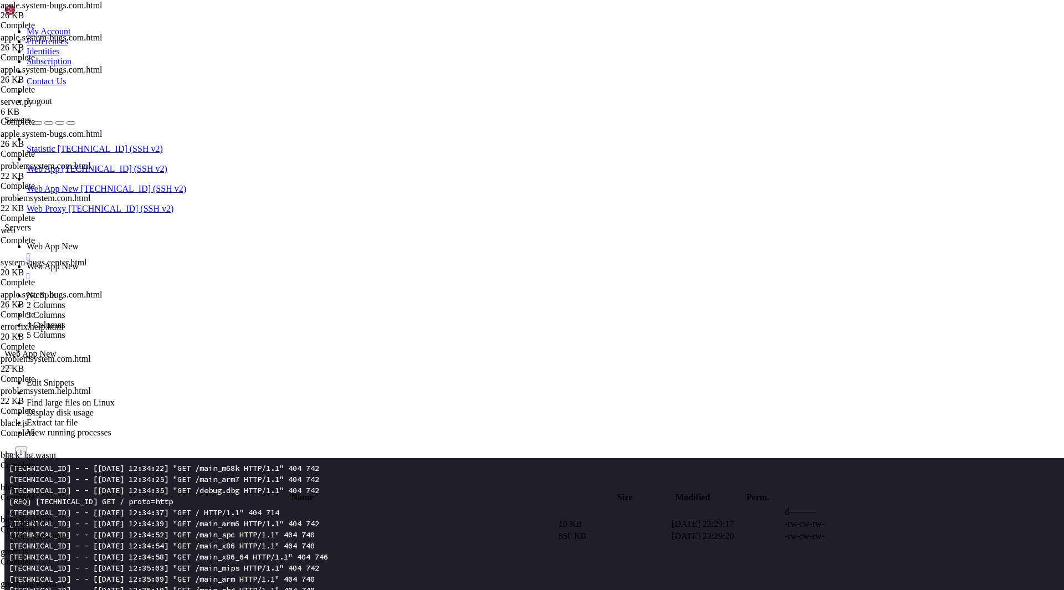
scroll to position [4721, 0]
click at [65, 519] on span " white_bg.wasm" at bounding box center [35, 523] width 59 height 9
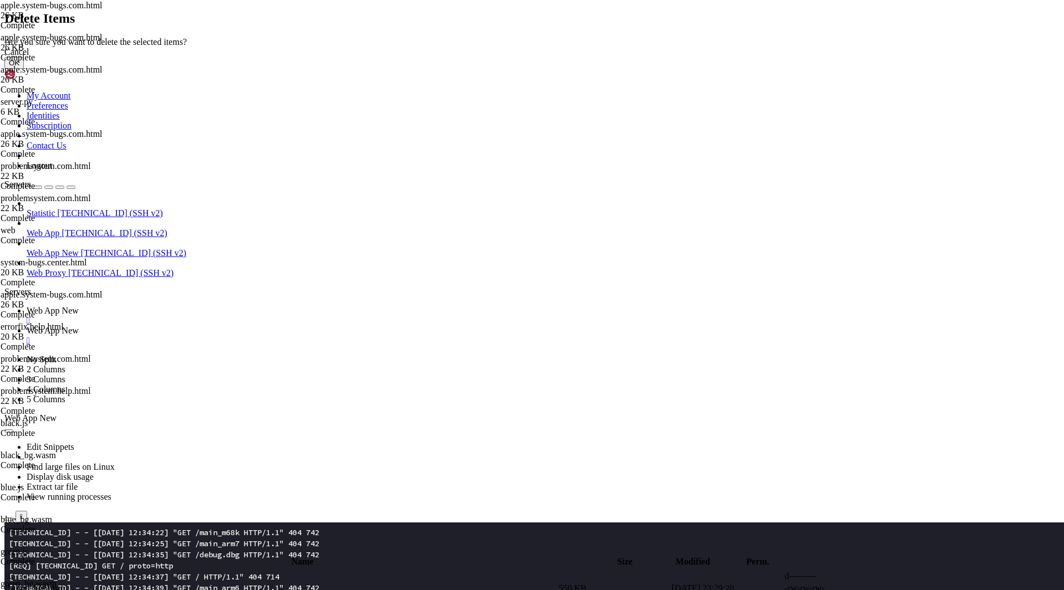
click at [24, 69] on button "OK" at bounding box center [13, 63] width 19 height 12
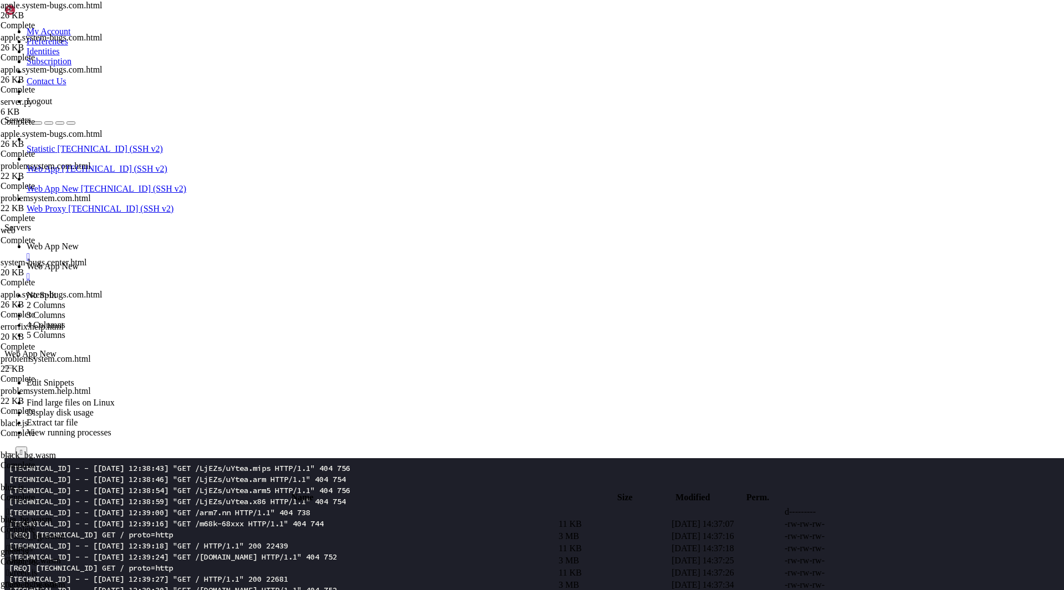
scroll to position [5419, 0]
click at [185, 242] on link "Web App New " at bounding box center [543, 252] width 1033 height 20
click at [79, 262] on span "Web App New" at bounding box center [53, 266] width 52 height 9
click at [9, 488] on icon "button" at bounding box center [9, 488] width 0 height 0
type input "/root/app"
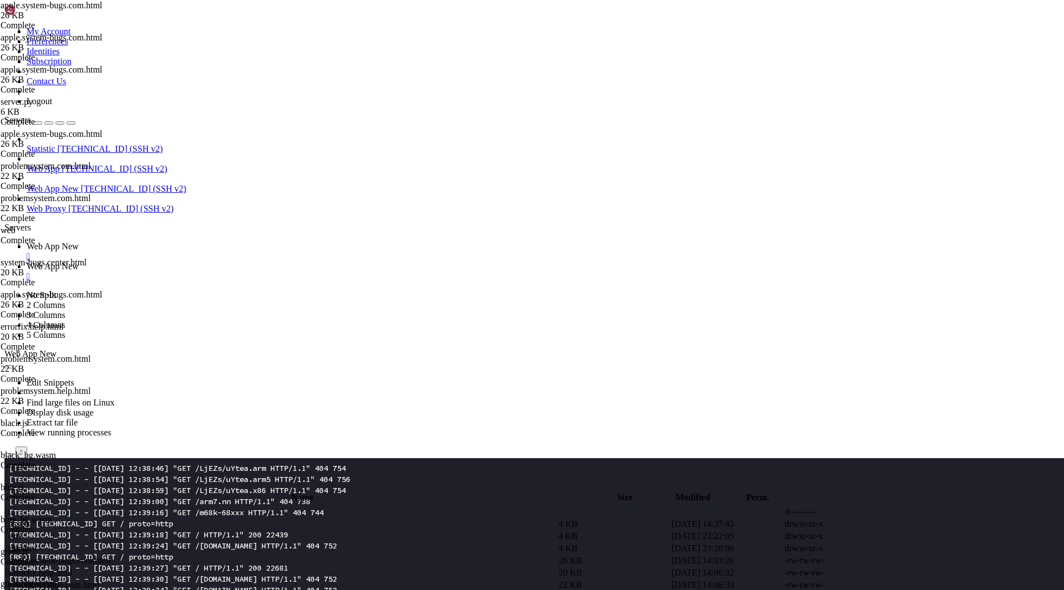
scroll to position [5430, 0]
click at [111, 556] on span " apple.system-bugs.com.html" at bounding box center [58, 560] width 105 height 9
click at [73, 568] on span " errorfix.help.html" at bounding box center [39, 572] width 66 height 9
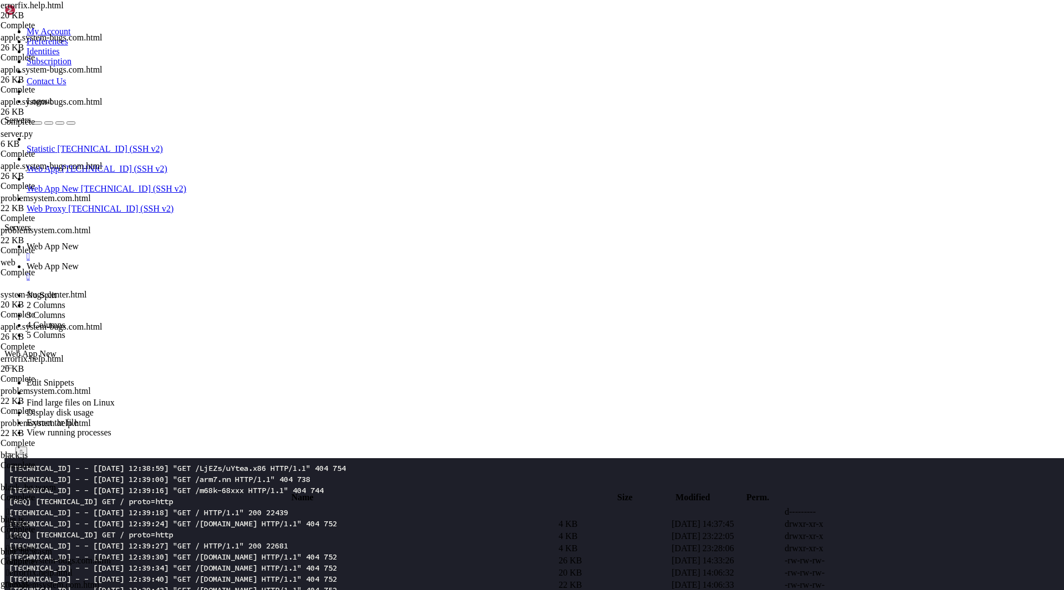
scroll to position [5464, 0]
type textarea "."
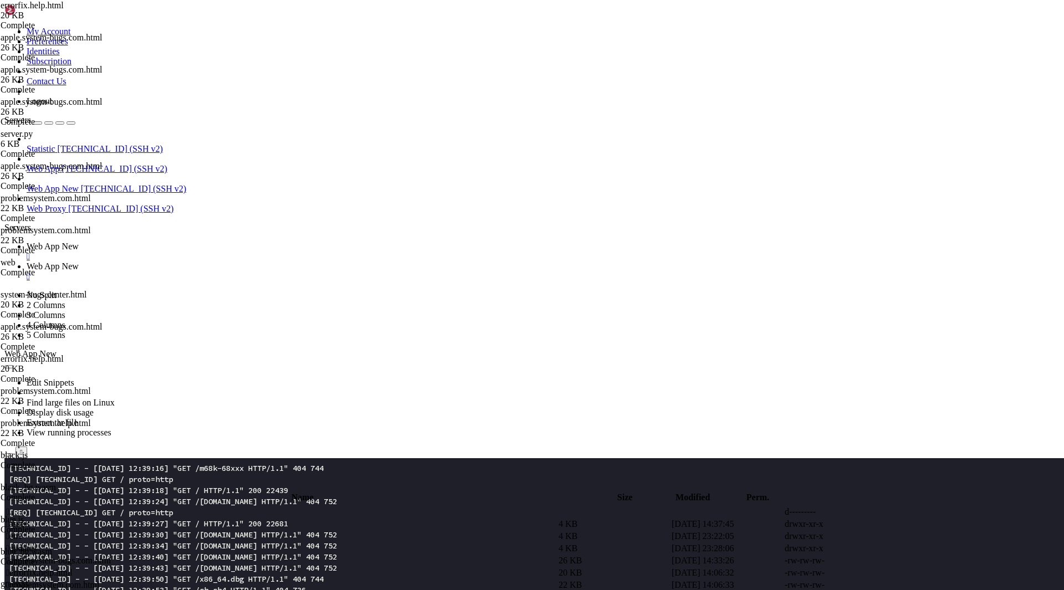
type textarea "/assets"
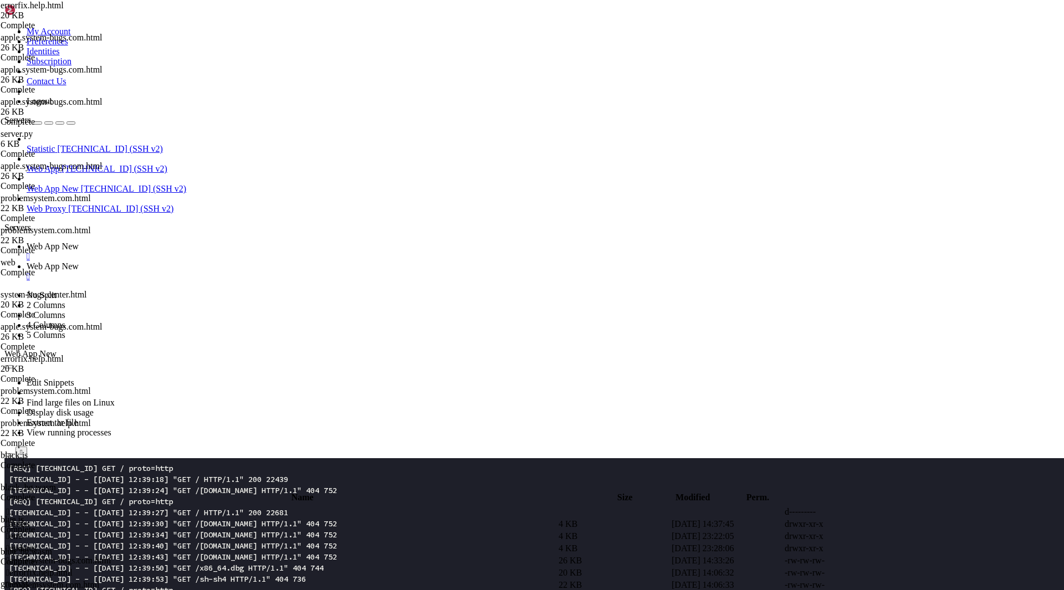
scroll to position [5486, 0]
type textarea "/assets"
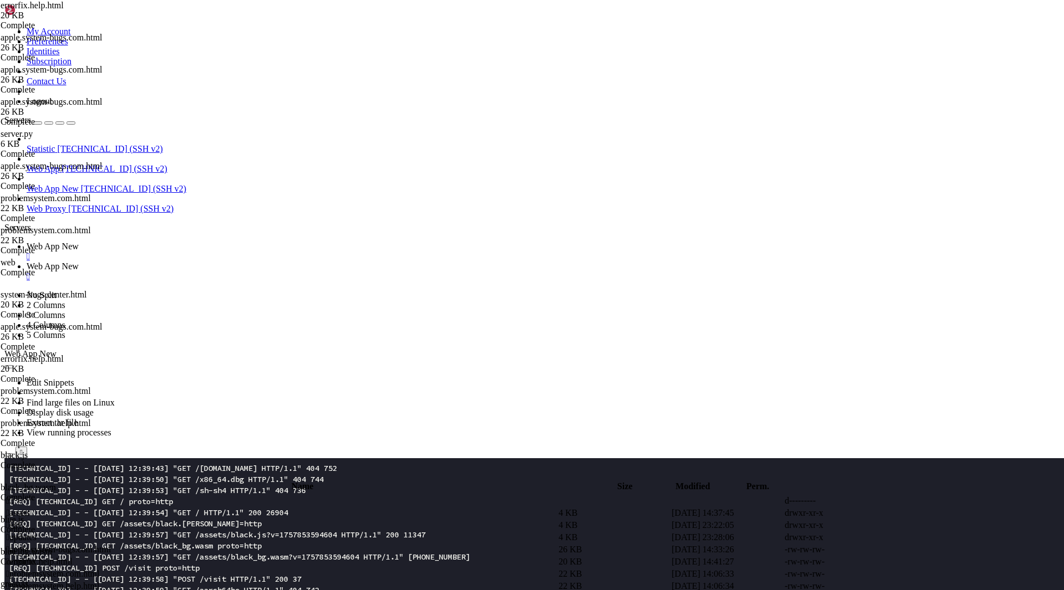
scroll to position [5574, 0]
click at [111, 545] on span " apple.system-bugs.com.html" at bounding box center [58, 549] width 105 height 9
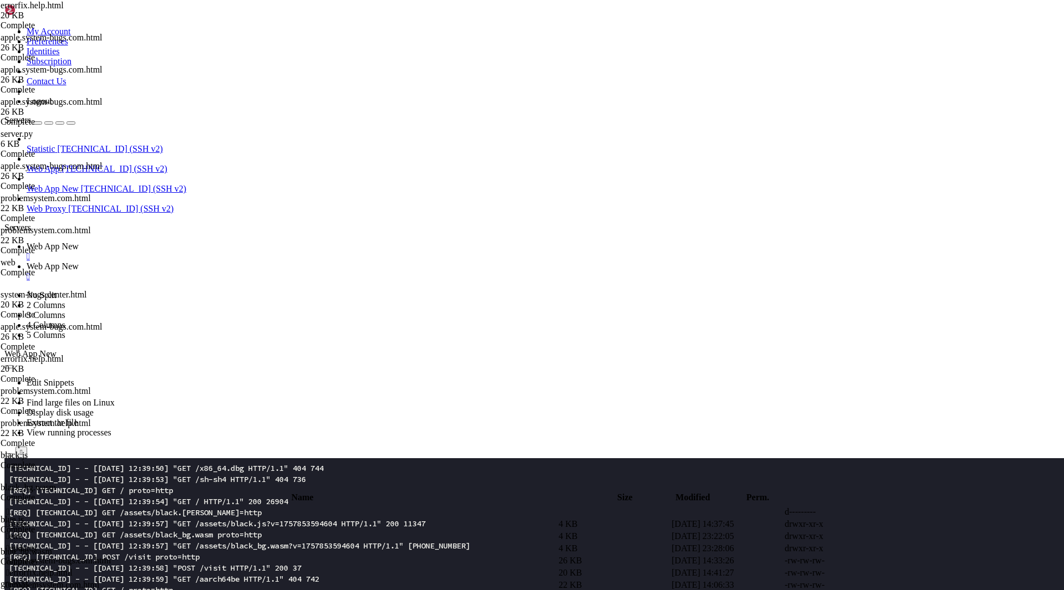
scroll to position [5585, 0]
click at [304, 567] on td " errorfix.help.html" at bounding box center [281, 572] width 551 height 11
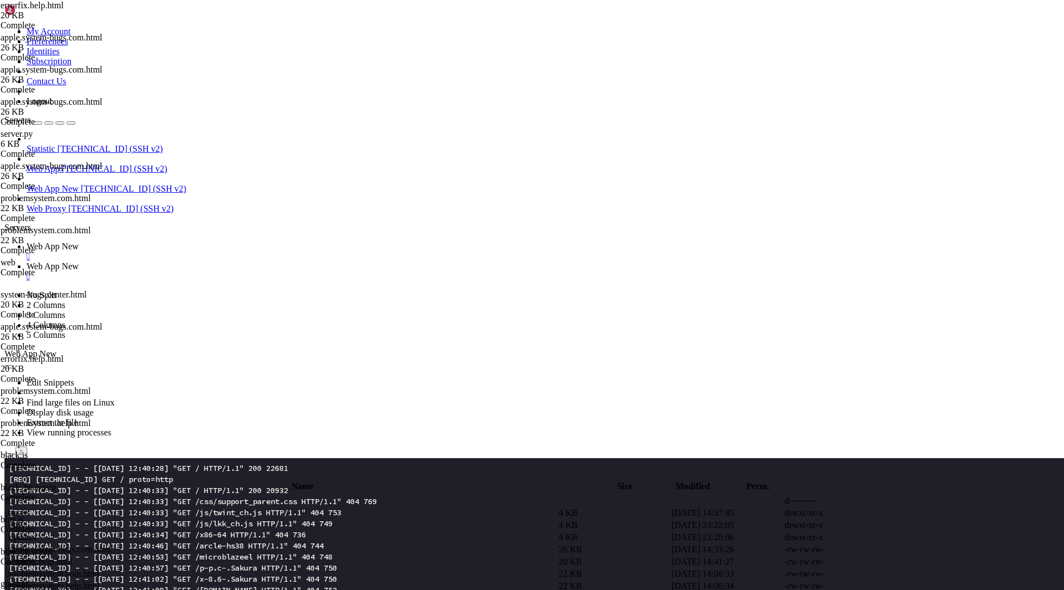
scroll to position [5829, 0]
click at [100, 569] on span " problemsystem.com.html" at bounding box center [53, 573] width 94 height 9
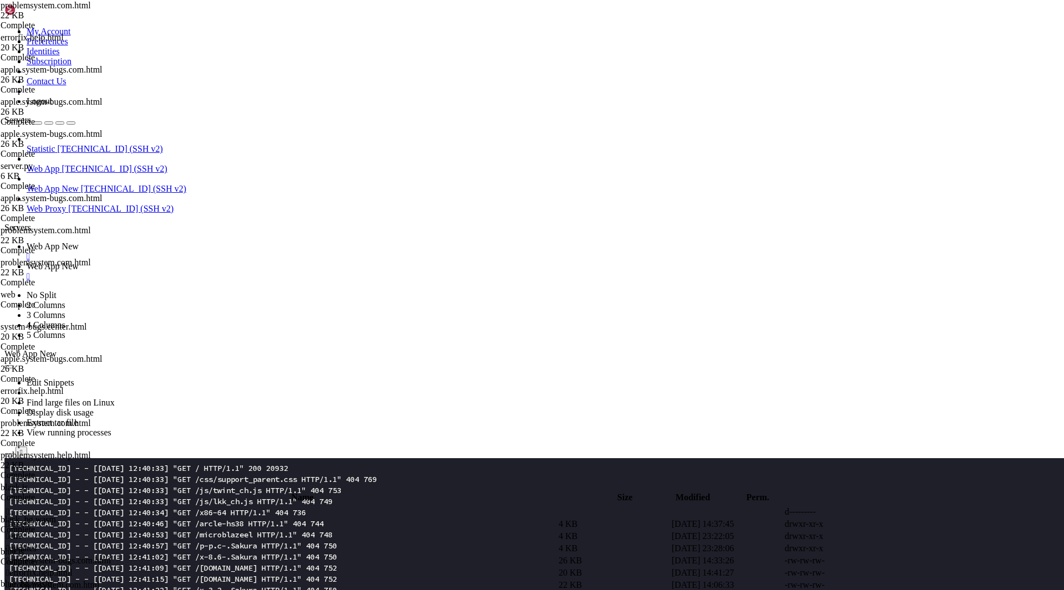
scroll to position [0, 8075]
type textarea "a"
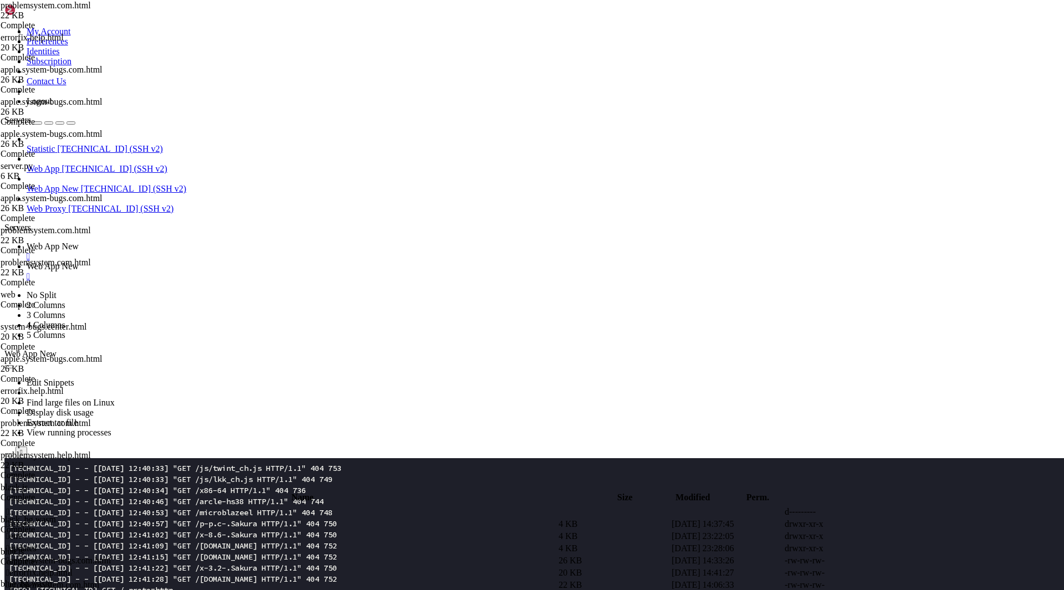
scroll to position [5874, 0]
type textarea "/assets"
type textarea "assets/"
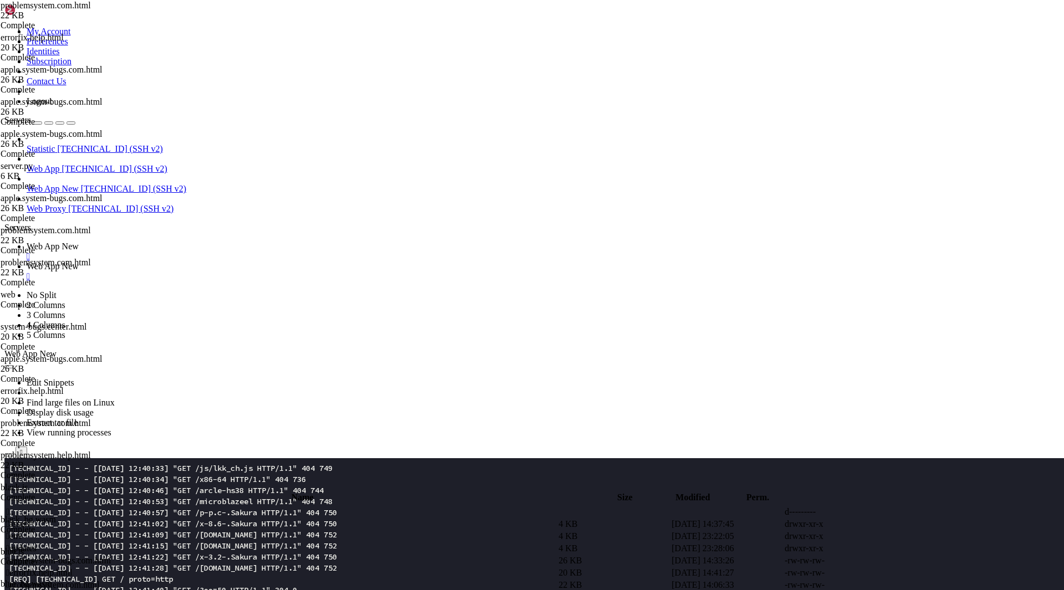
scroll to position [5896, 0]
type textarea "/"
click at [100, 590] on span " problemsystem.help.html" at bounding box center [53, 596] width 94 height 9
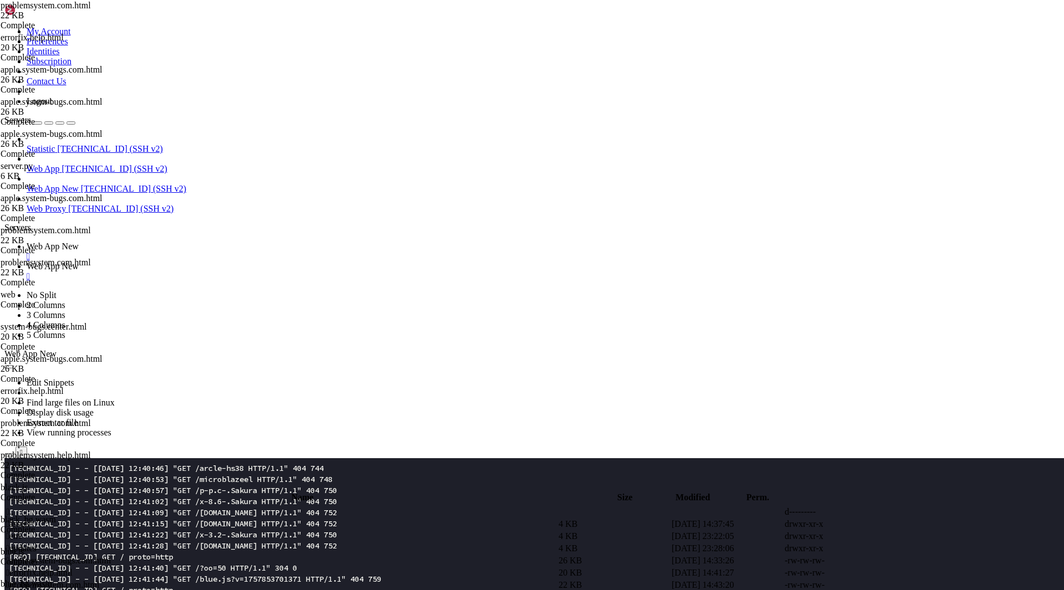
click at [100, 590] on span " problemsystem.help.html" at bounding box center [53, 596] width 94 height 9
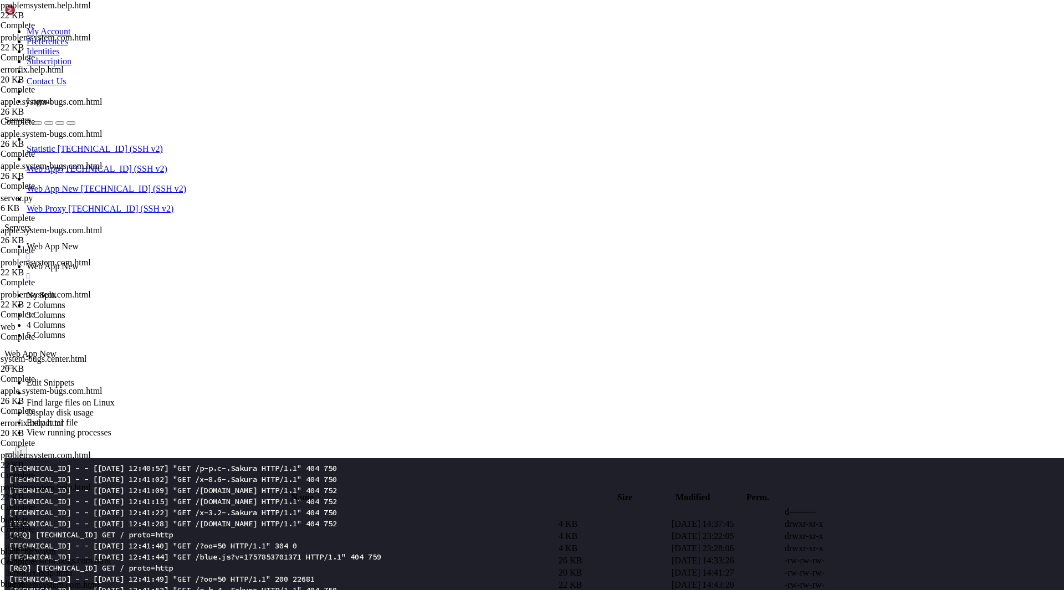
scroll to position [5929, 0]
type textarea "/assets"
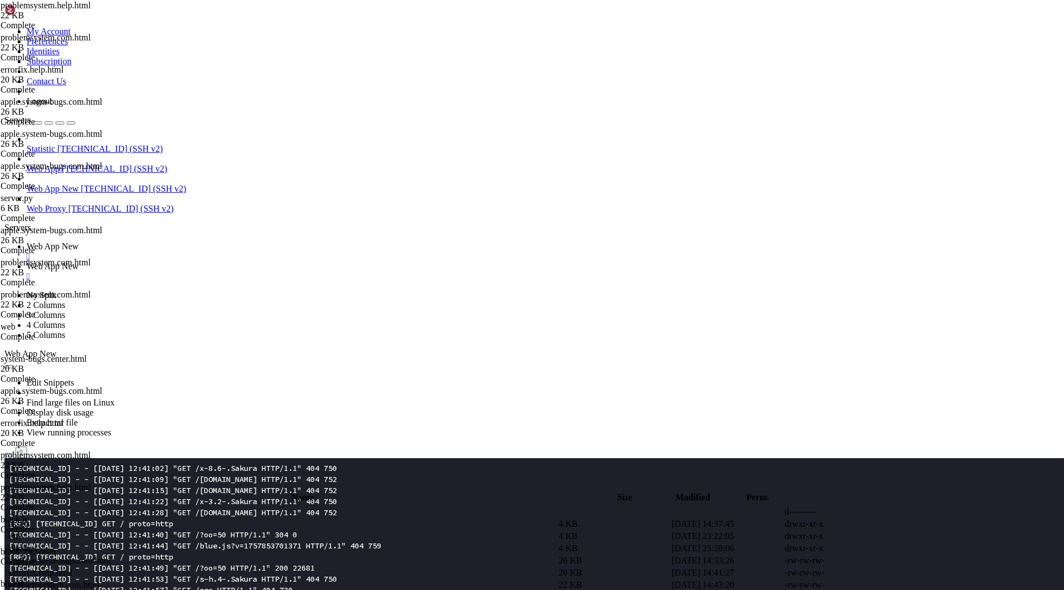
type textarea "/assets"
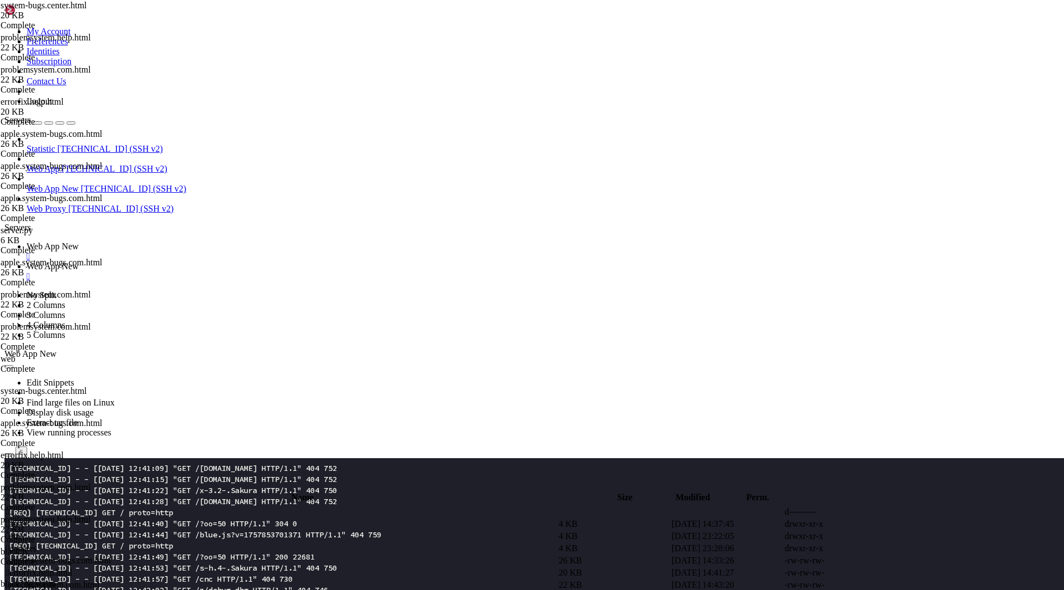
scroll to position [0, 7834]
type textarea "/assets"
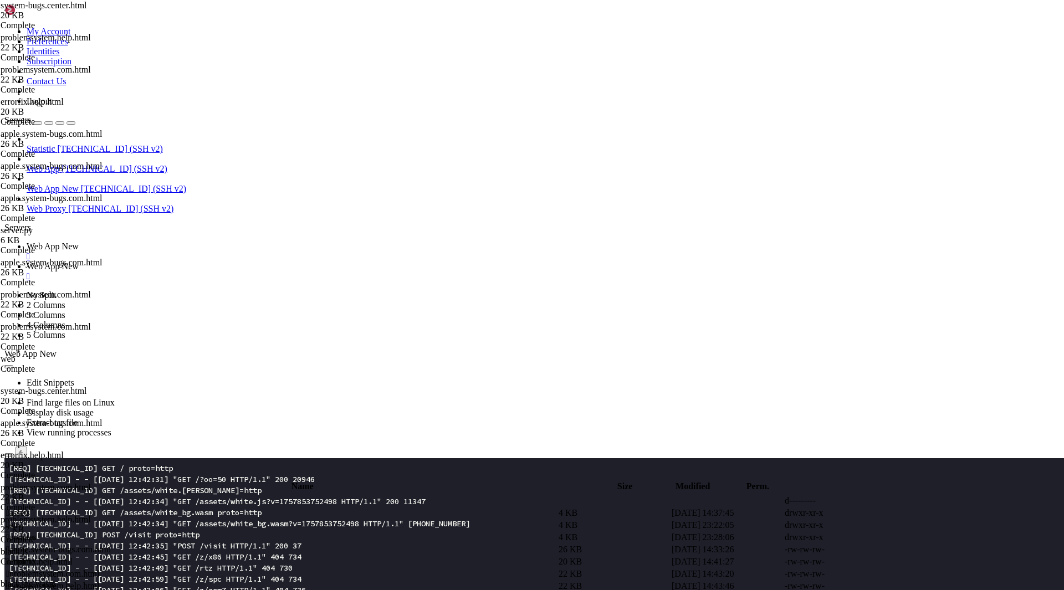
scroll to position [6239, 0]
click at [245, 569] on td " problemsystem.com.html" at bounding box center [281, 574] width 551 height 11
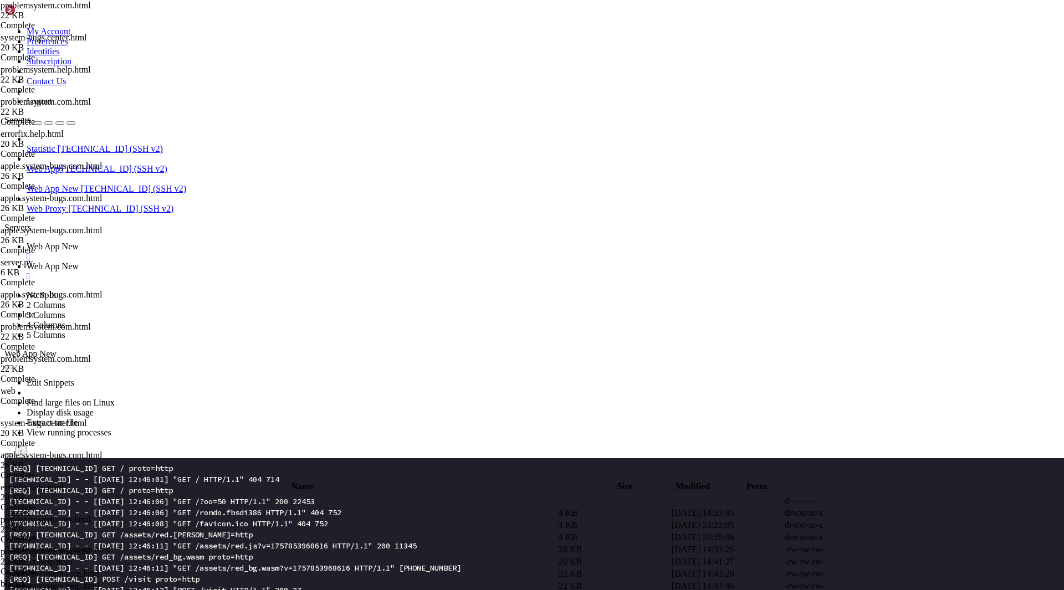
scroll to position [6926, 0]
